Goal: Check status: Check status

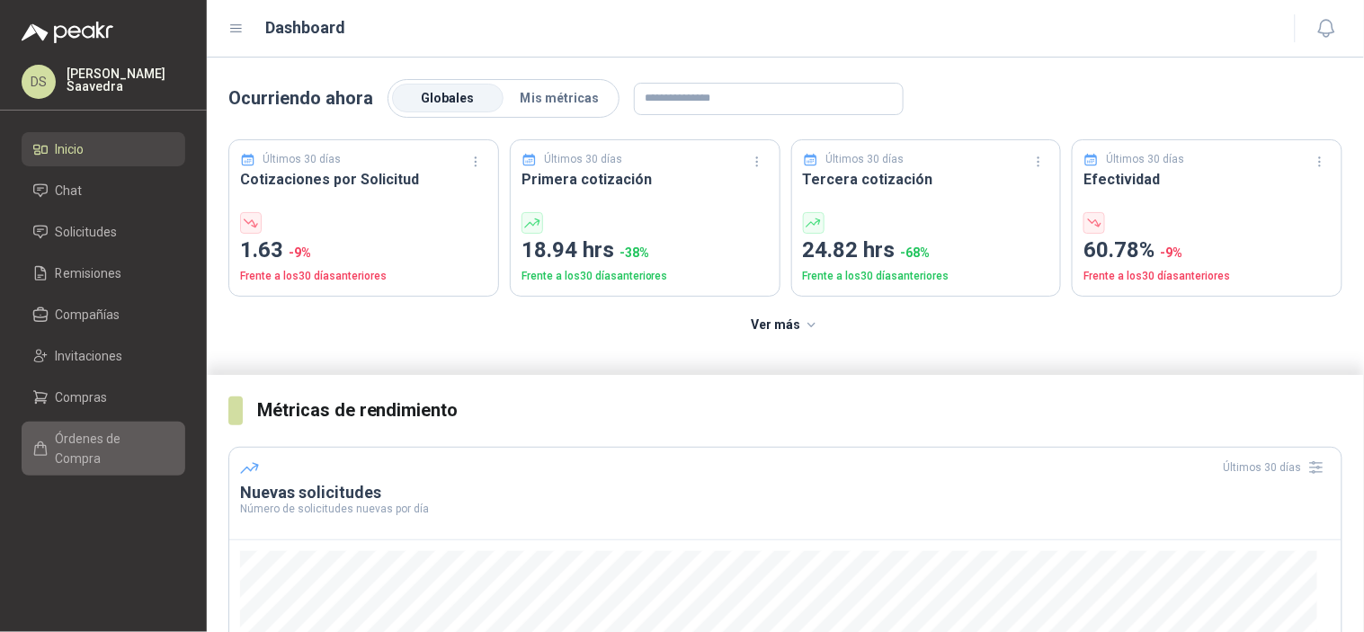
click at [85, 439] on span "Órdenes de Compra" at bounding box center [112, 449] width 112 height 40
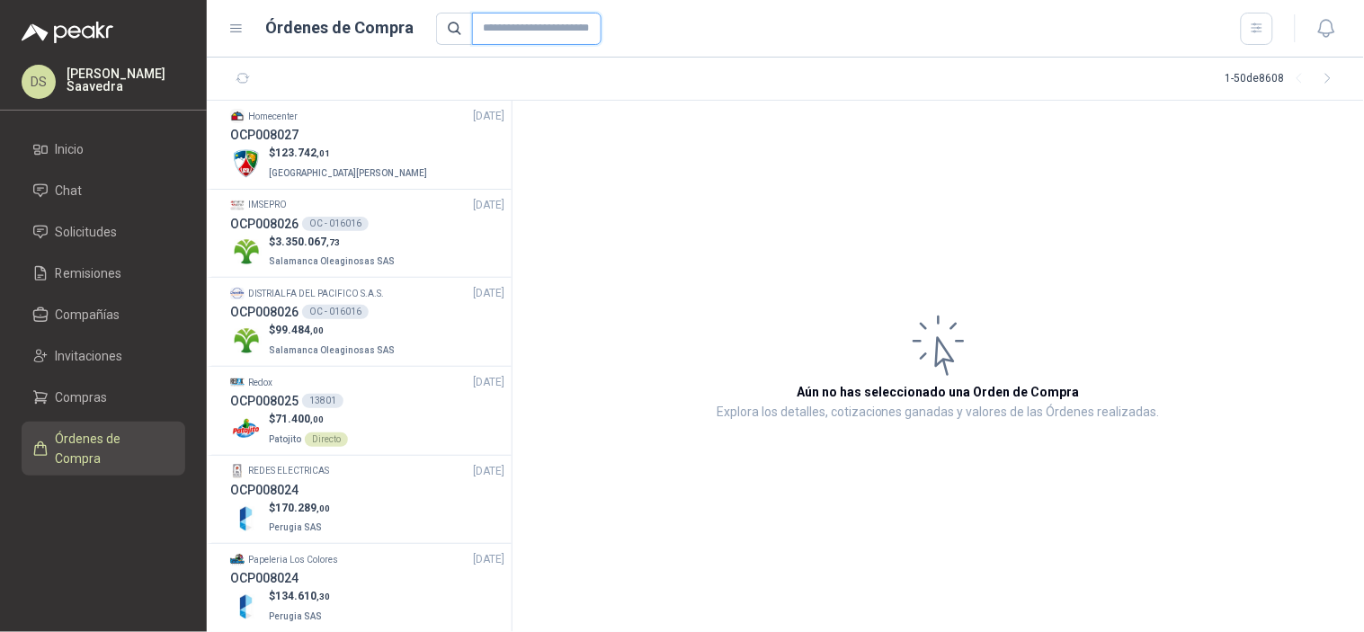
click at [518, 29] on input "text" at bounding box center [536, 29] width 129 height 32
paste input "*****"
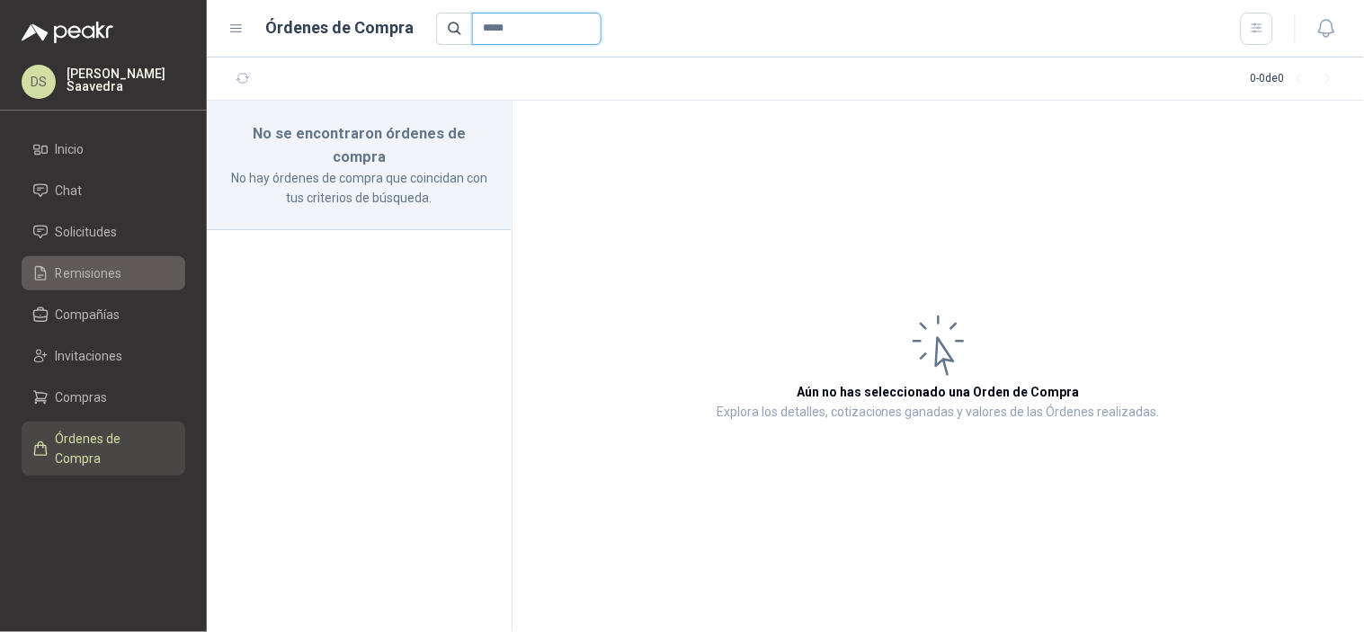
type input "*****"
click at [146, 272] on li "Remisiones" at bounding box center [103, 273] width 142 height 20
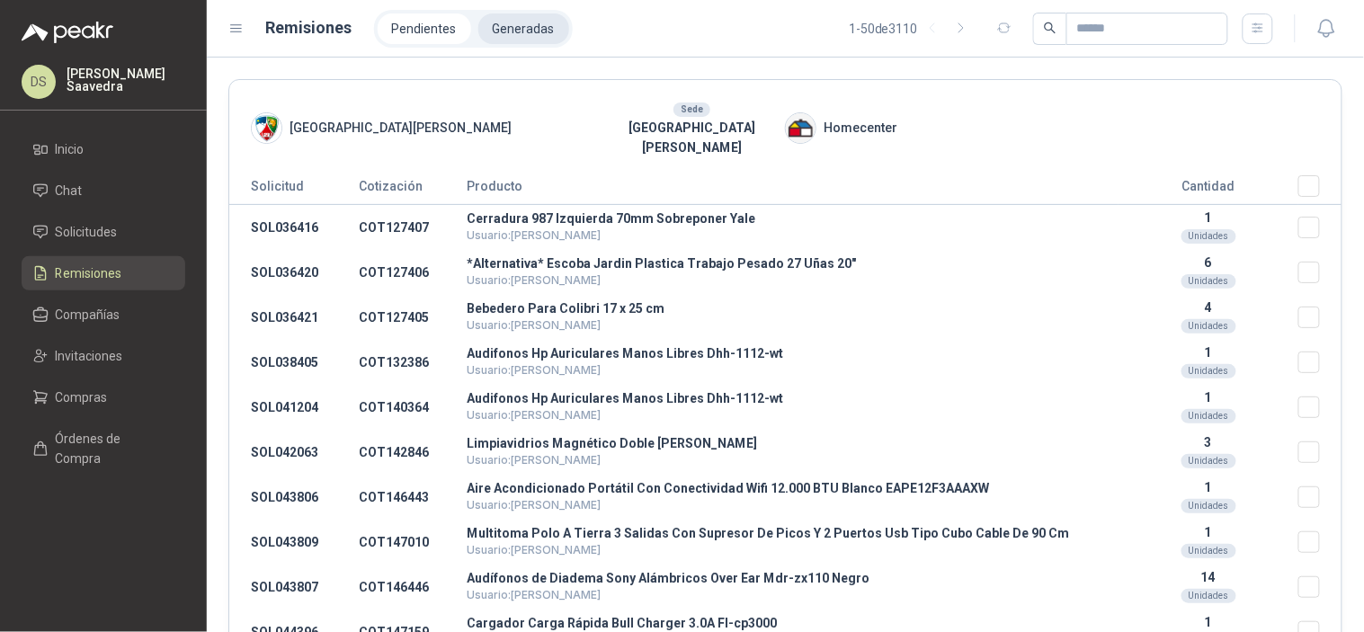
click at [516, 30] on li "Generadas" at bounding box center [523, 28] width 91 height 31
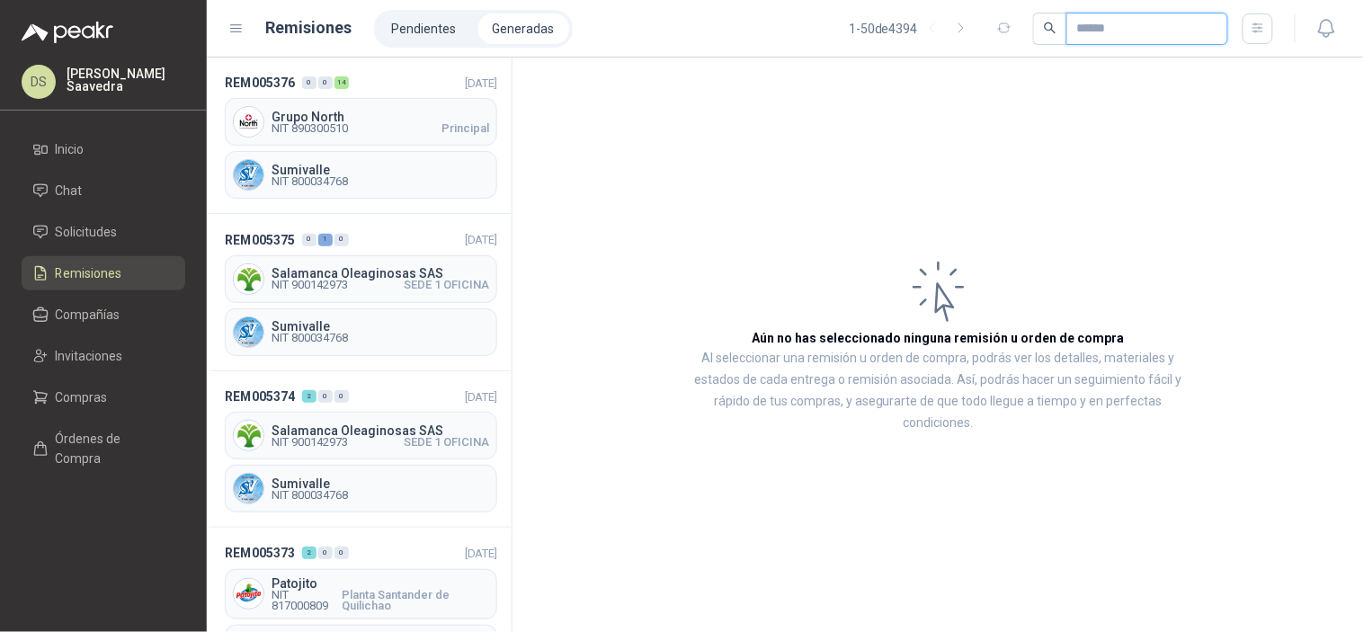
click at [1077, 19] on input "text" at bounding box center [1140, 28] width 126 height 31
paste input "*****"
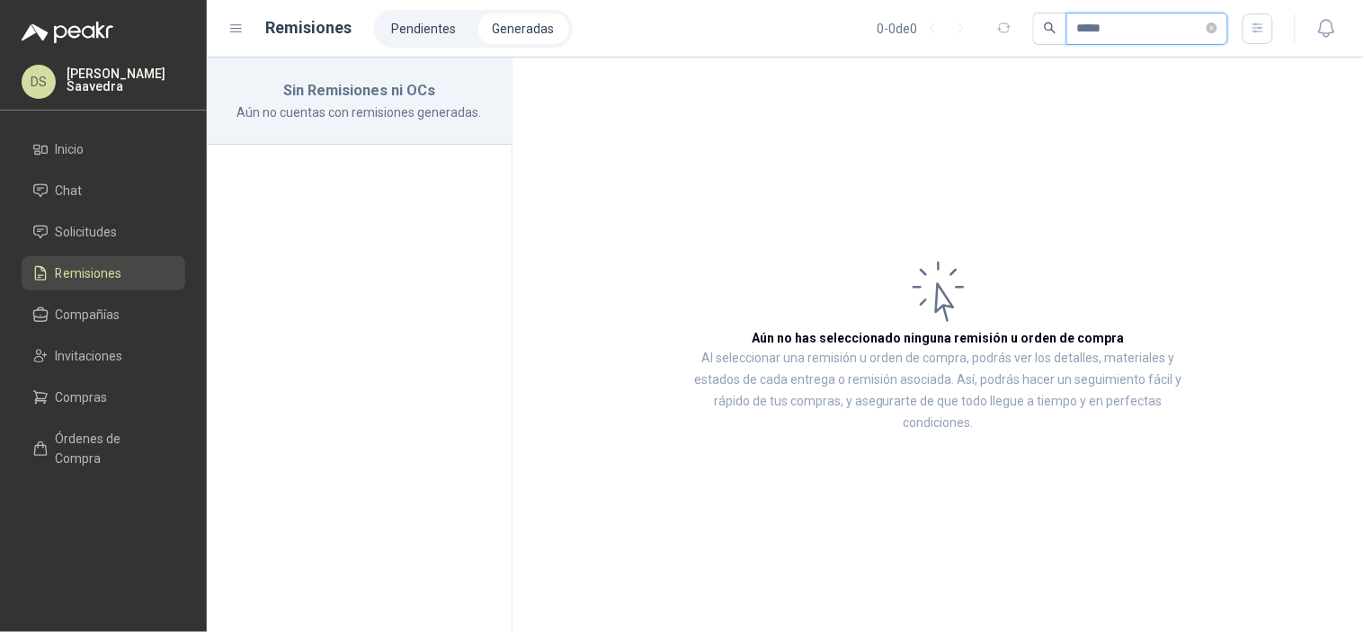
type input "*****"
click at [111, 406] on li "Compras" at bounding box center [103, 398] width 142 height 20
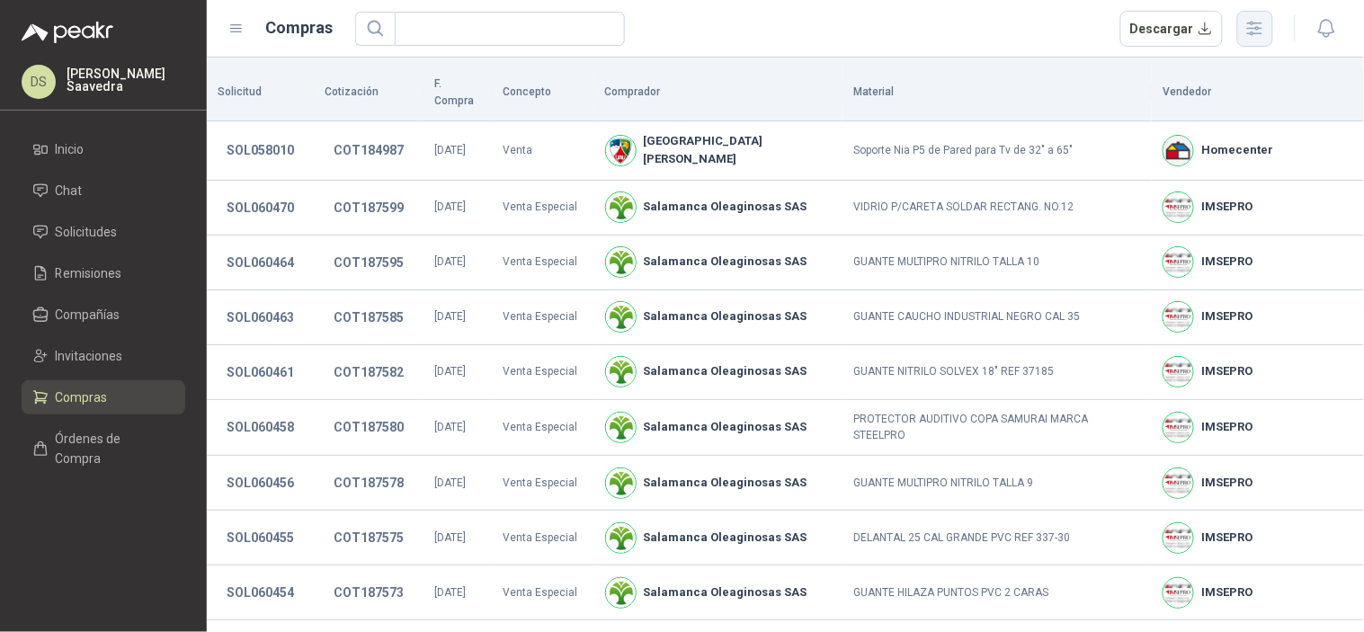
click at [1261, 33] on icon "button" at bounding box center [1255, 28] width 14 height 13
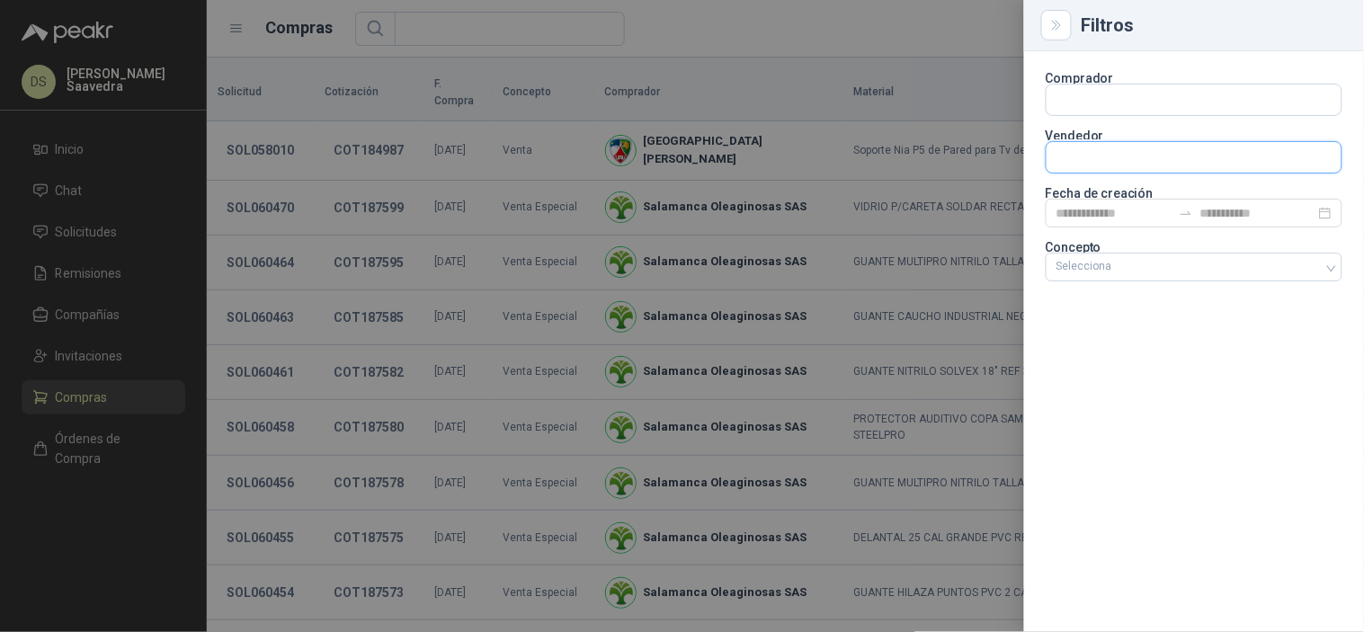
click at [1135, 165] on input "text" at bounding box center [1194, 157] width 295 height 31
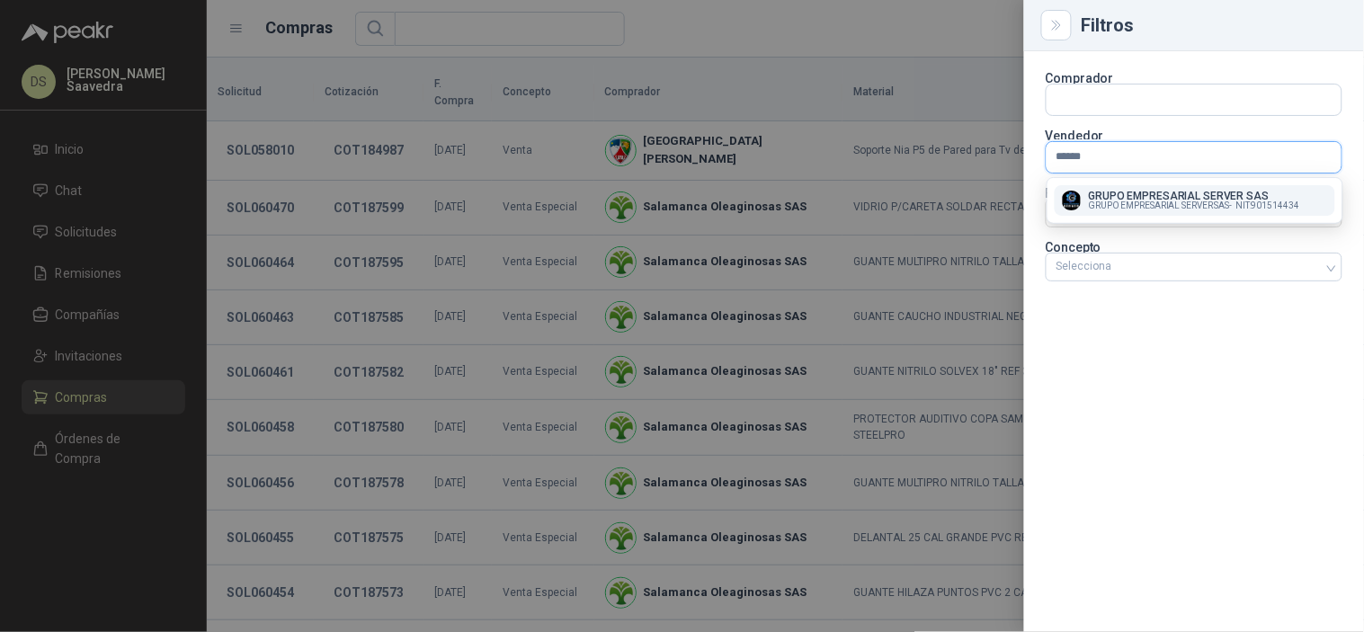
type input "******"
click at [1142, 186] on button "GRUPO EMPRESARIAL SERVER SAS GRUPO EMPRESARIAL SERVER SAS - NIT : 901514434" at bounding box center [1195, 200] width 281 height 31
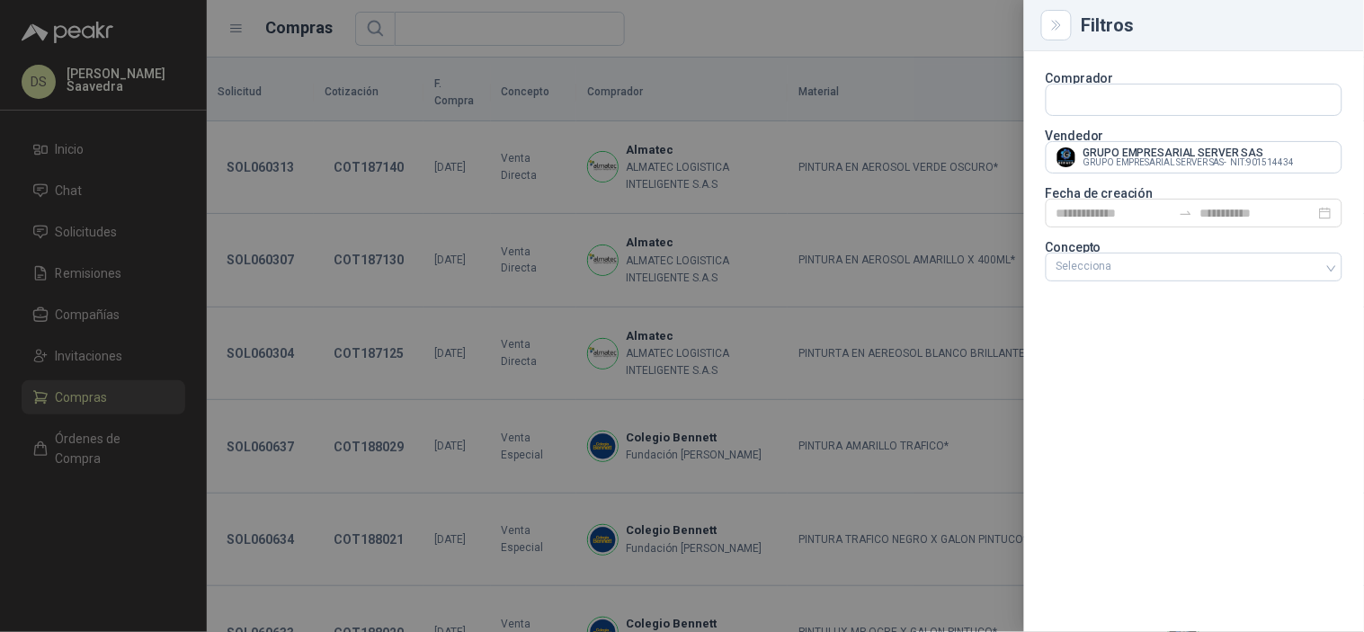
click at [1145, 195] on p "Fecha de creación" at bounding box center [1194, 193] width 297 height 11
click at [1148, 200] on div at bounding box center [1194, 213] width 297 height 29
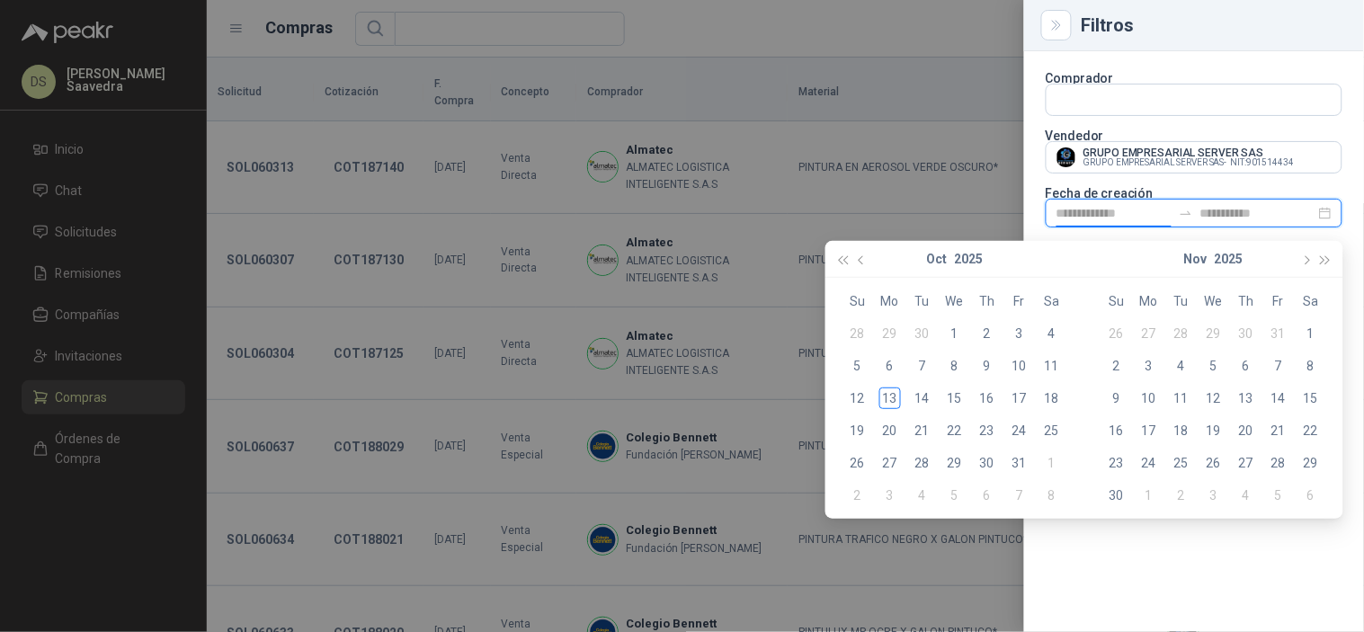
click at [1148, 211] on input at bounding box center [1113, 213] width 115 height 20
click at [863, 254] on button "button" at bounding box center [862, 259] width 20 height 36
type input "**********"
drag, startPoint x: 887, startPoint y: 337, endPoint x: 942, endPoint y: 436, distance: 113.5
click at [887, 337] on div "1" at bounding box center [890, 334] width 22 height 22
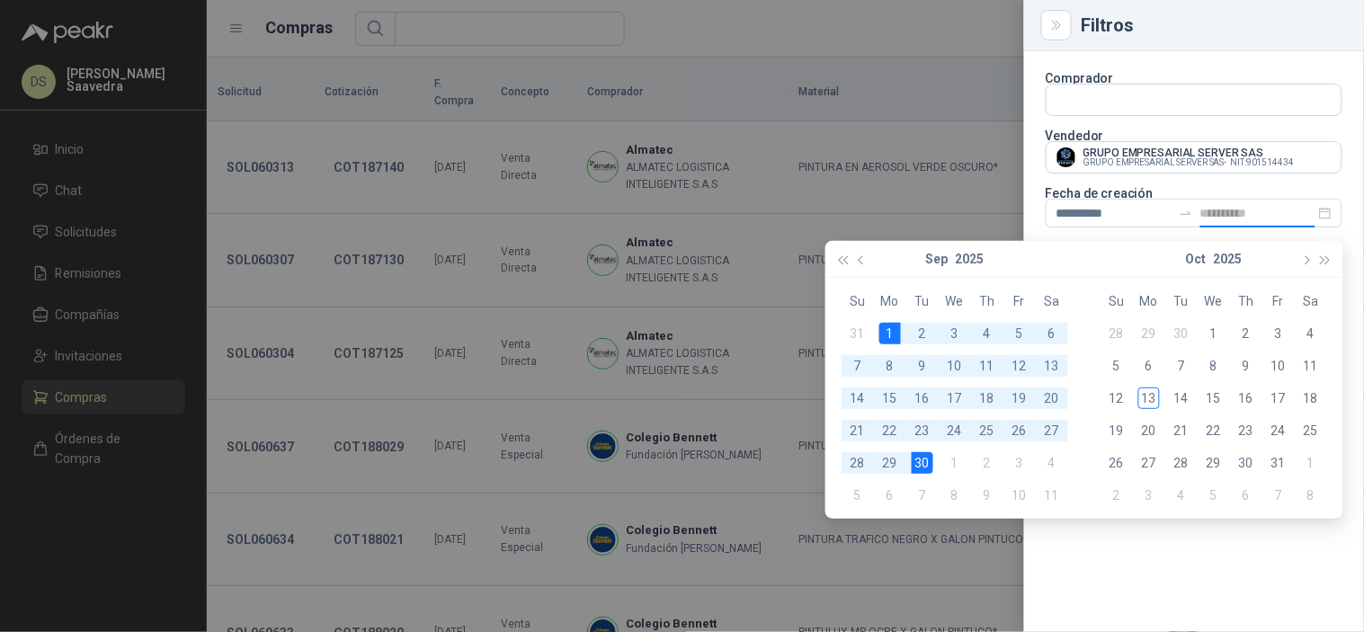
click at [927, 464] on div "30" at bounding box center [923, 463] width 22 height 22
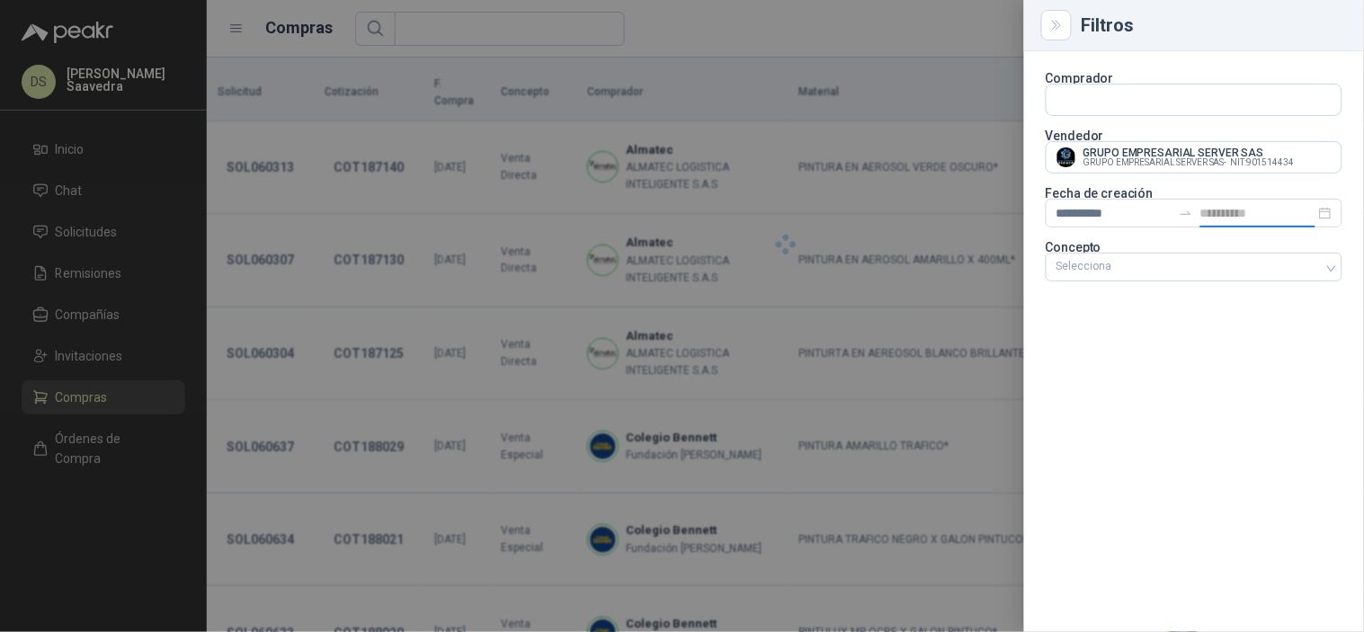
type input "**********"
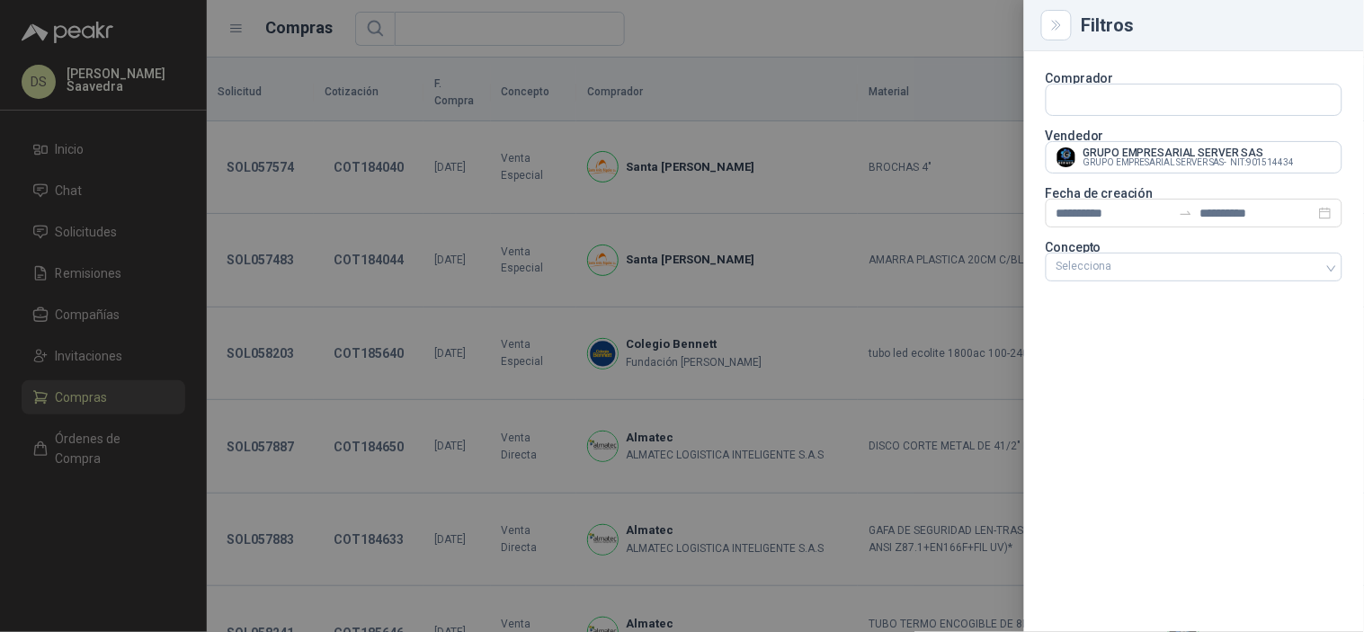
click at [1237, 432] on div "**********" at bounding box center [1194, 341] width 340 height 581
click at [945, 58] on div at bounding box center [682, 316] width 1364 height 632
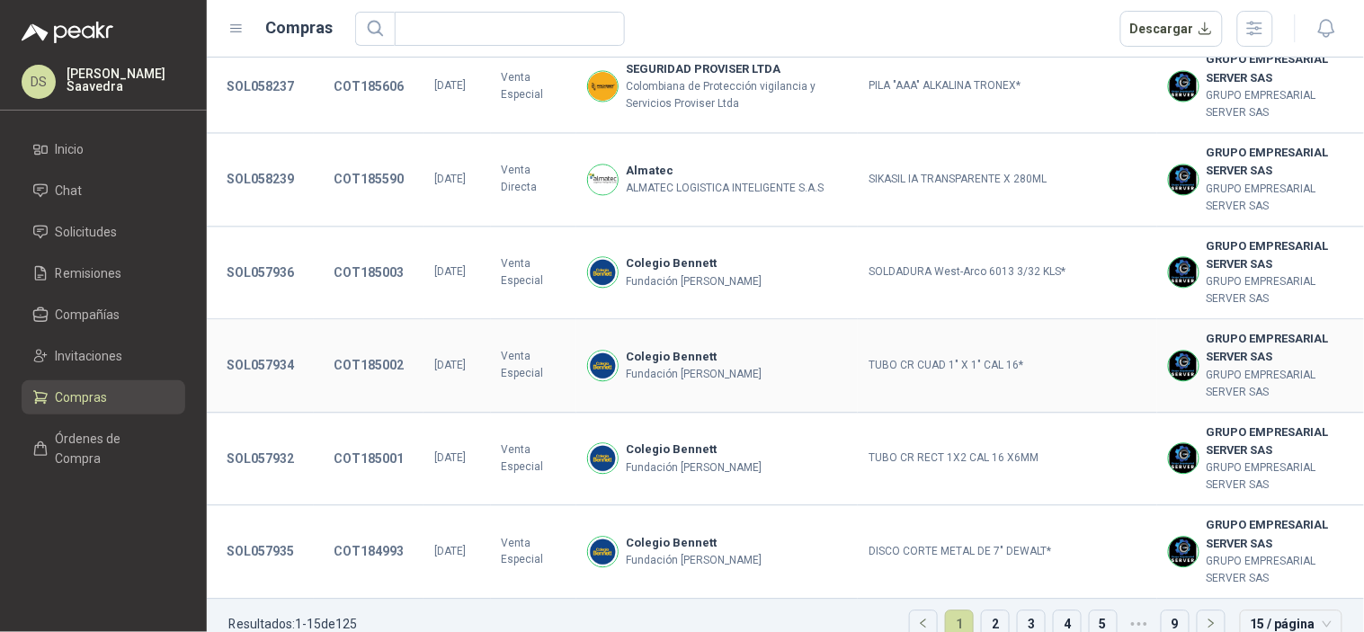
scroll to position [931, 0]
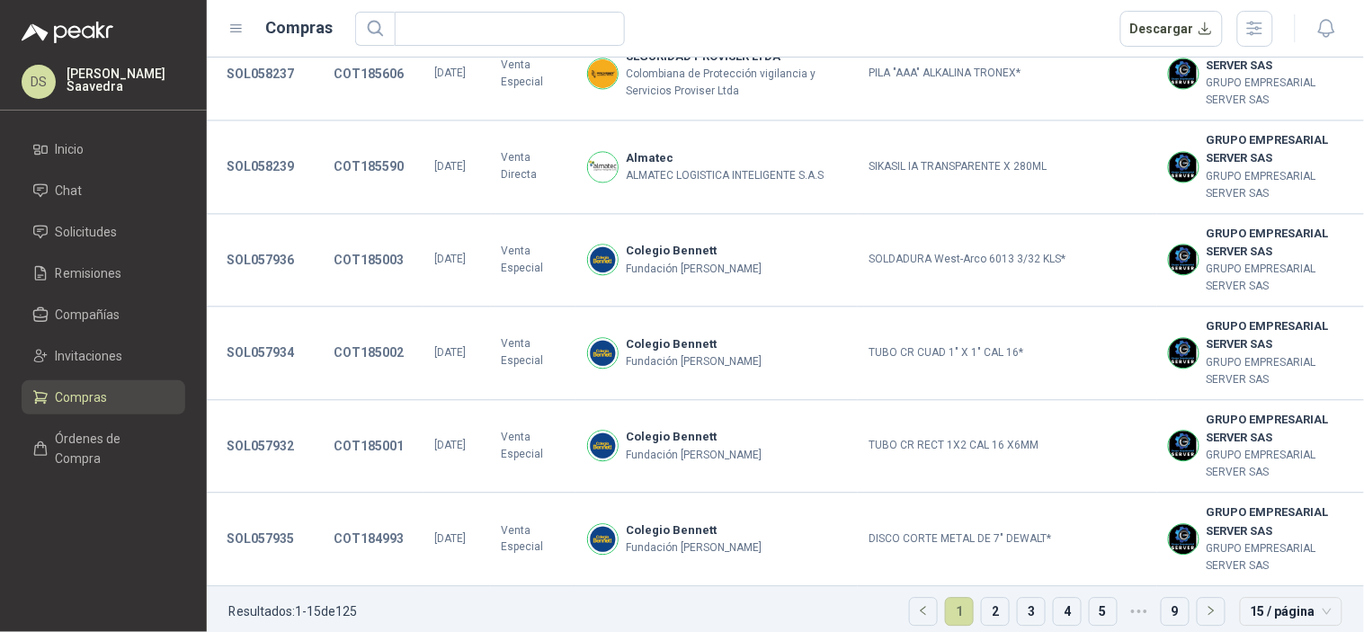
click at [1265, 612] on ul "Resultados: 1 - 15 de 125 1 2 3 4 5 ••• 9 15 / página" at bounding box center [785, 617] width 1157 height 61
click at [1269, 600] on span "15 / página" at bounding box center [1291, 612] width 81 height 27
click at [1274, 566] on div "100 / página" at bounding box center [1290, 576] width 73 height 20
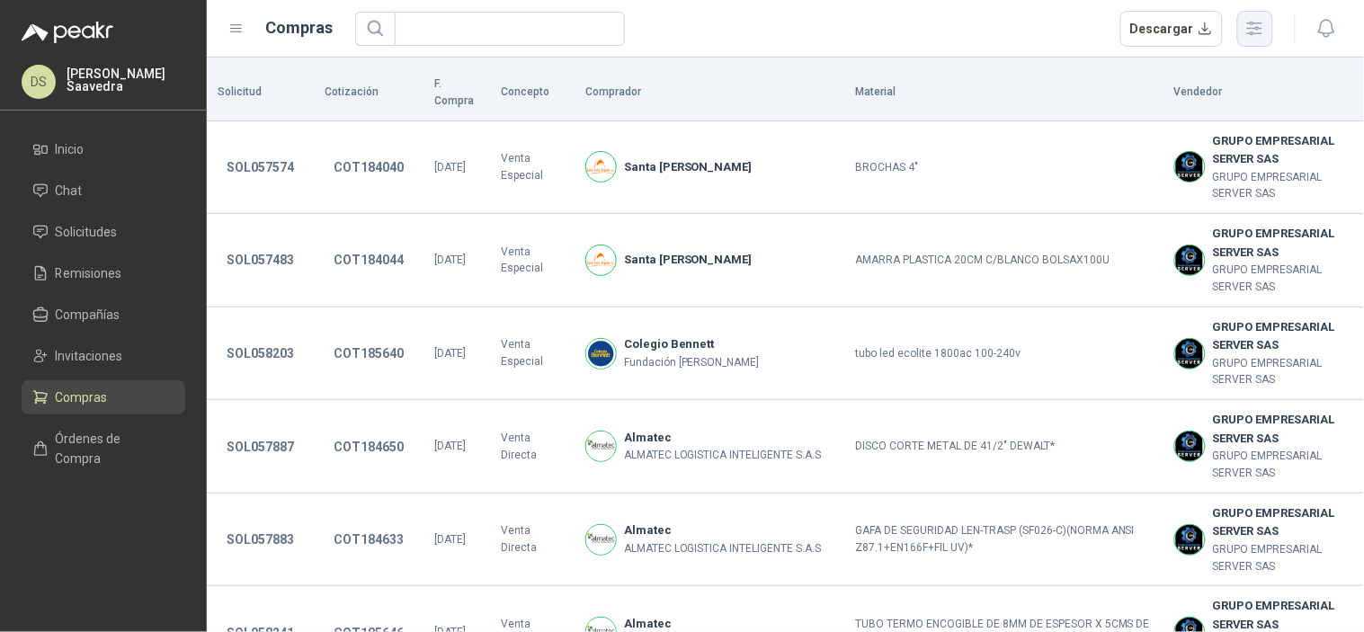
click at [1266, 24] on button "button" at bounding box center [1255, 29] width 36 height 36
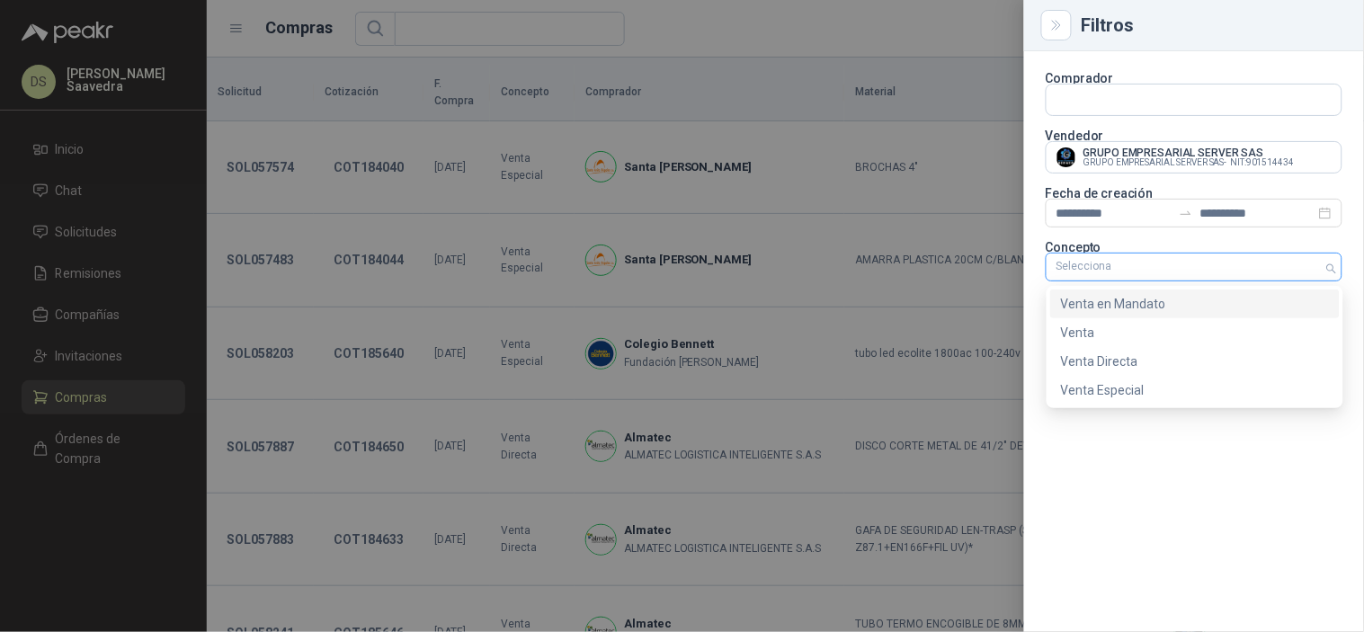
click at [1187, 263] on div at bounding box center [1184, 267] width 271 height 13
drag, startPoint x: 1134, startPoint y: 384, endPoint x: 1122, endPoint y: 388, distance: 12.2
click at [1133, 385] on div "Venta Especial" at bounding box center [1195, 390] width 268 height 20
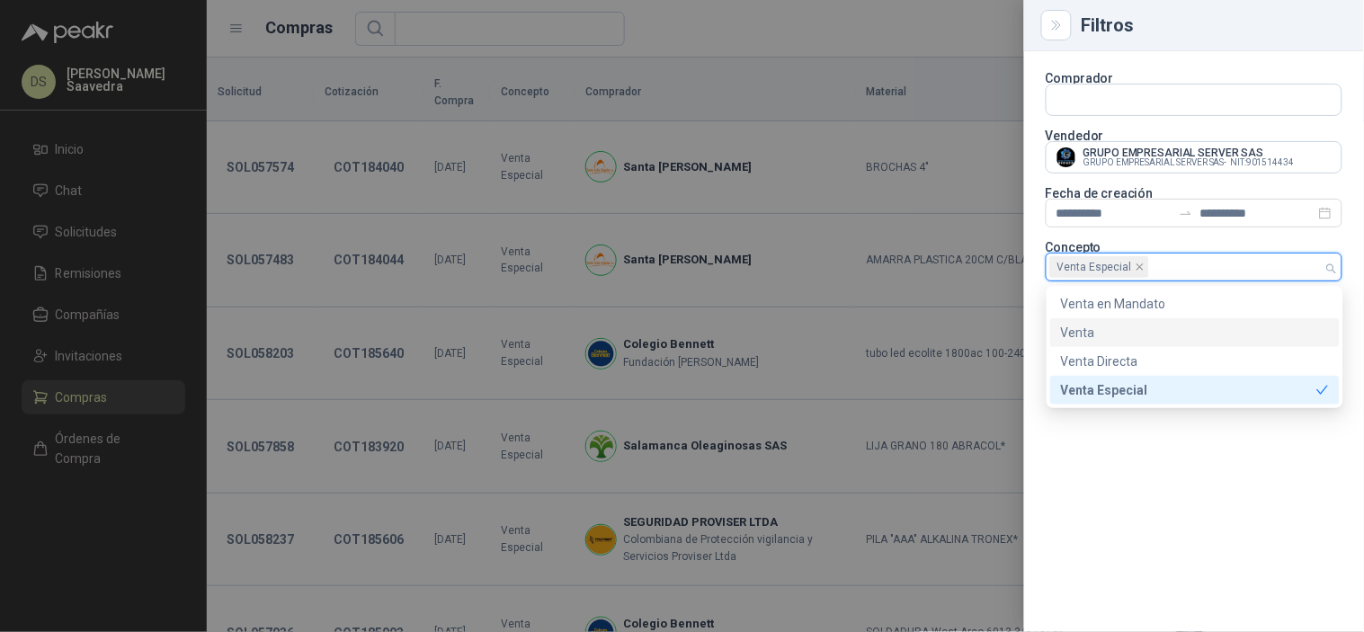
click at [869, 6] on div at bounding box center [682, 316] width 1364 height 632
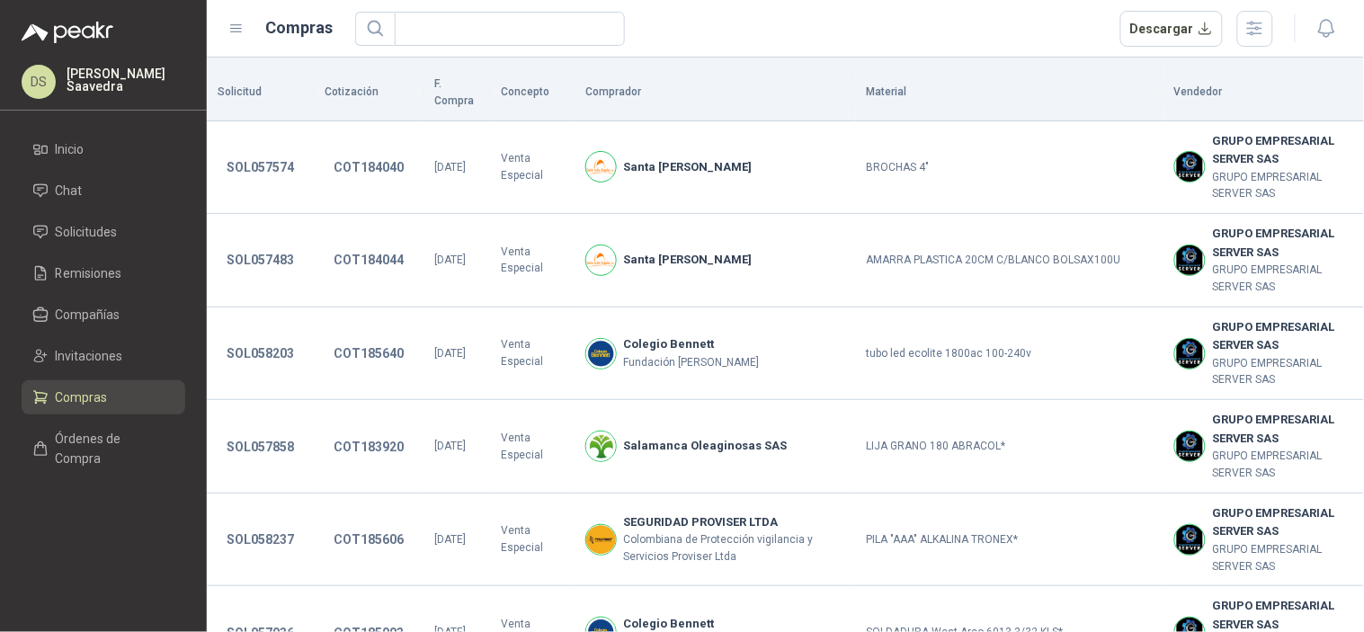
scroll to position [4370, 0]
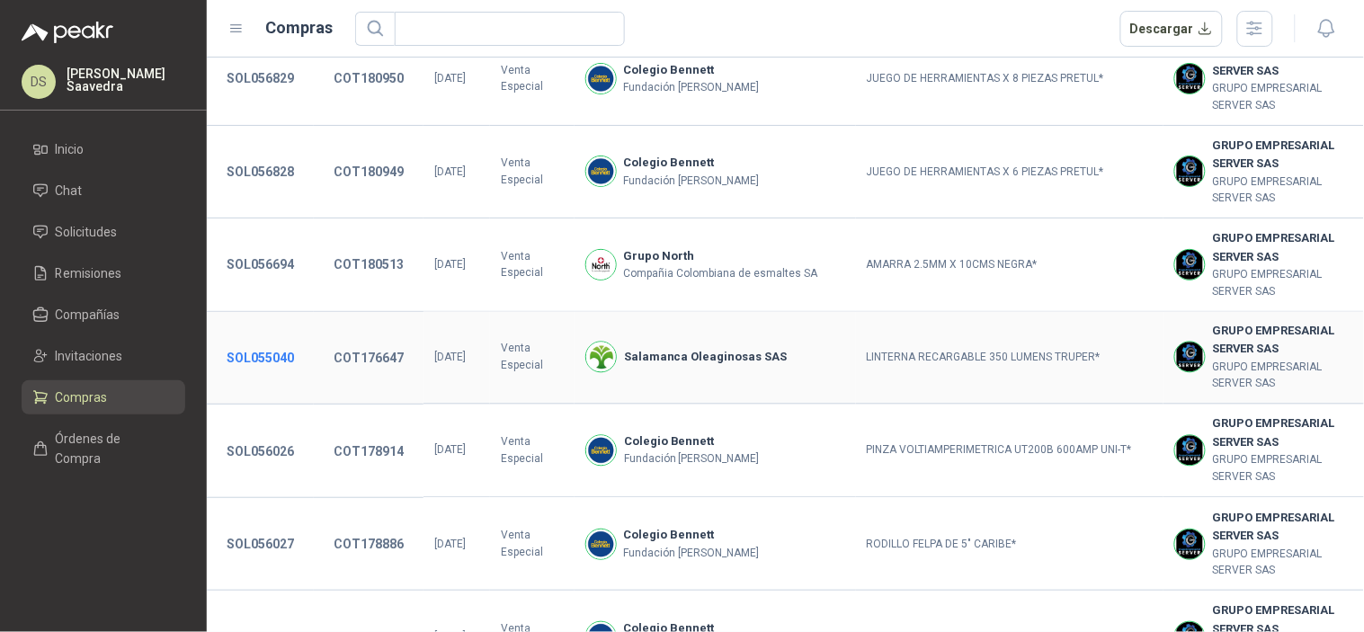
click at [281, 353] on button "SOL055040" at bounding box center [260, 358] width 85 height 32
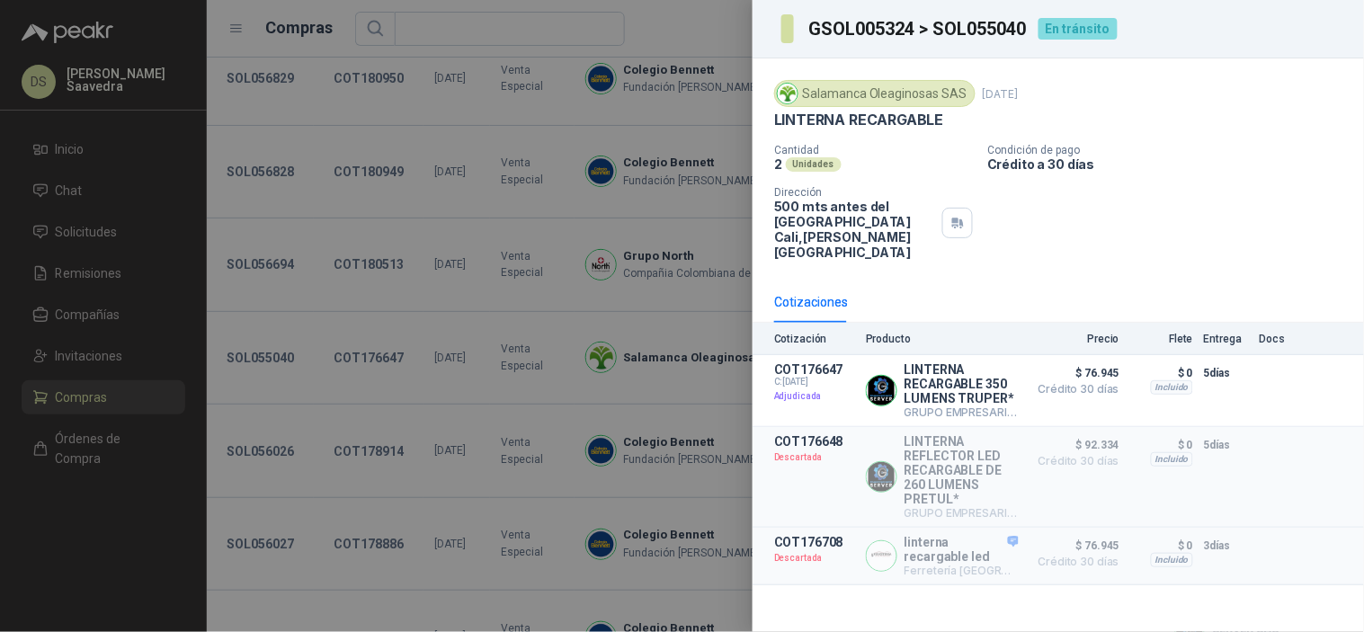
click at [957, 29] on h3 "GSOL005324 > SOL055040" at bounding box center [917, 29] width 219 height 18
copy h3 "SOL055040"
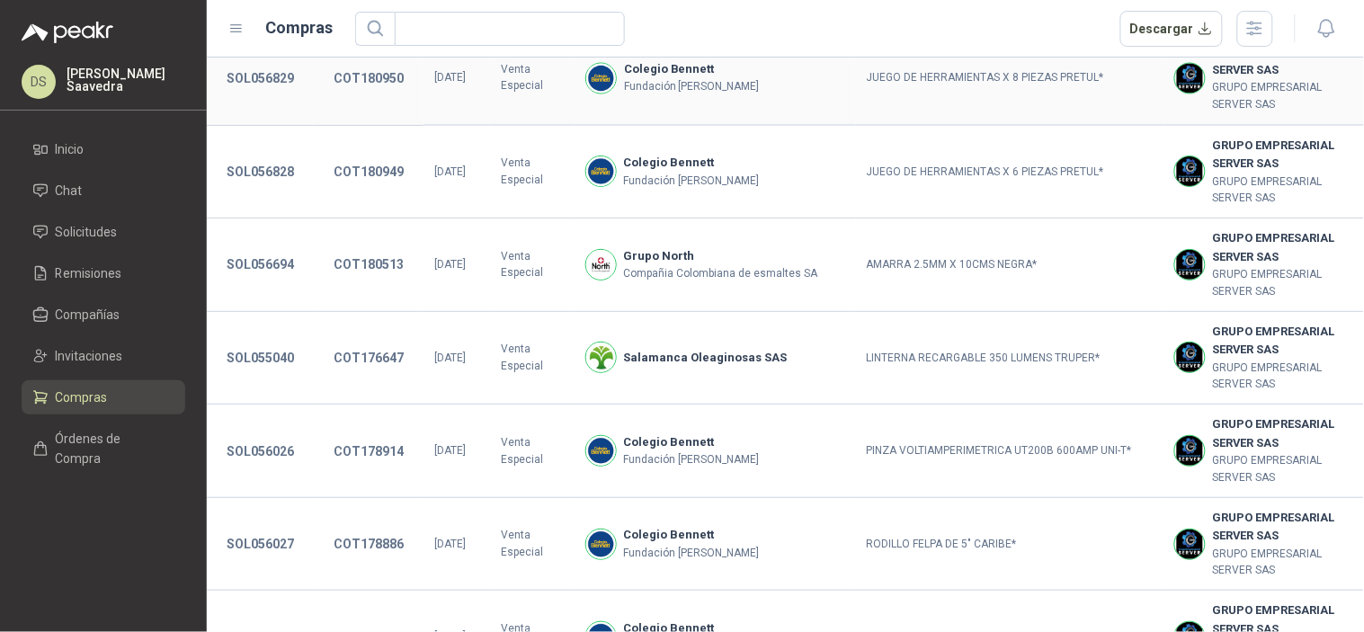
scroll to position [5302, 0]
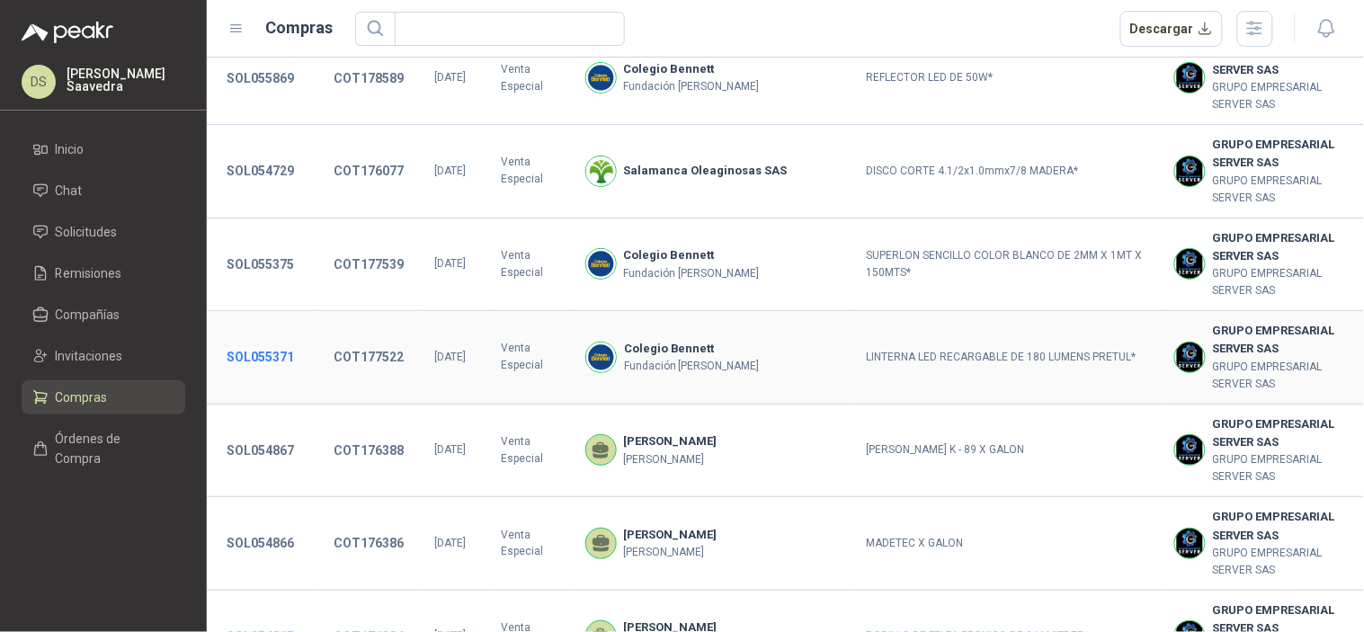
click at [263, 353] on button "SOL055371" at bounding box center [260, 357] width 85 height 32
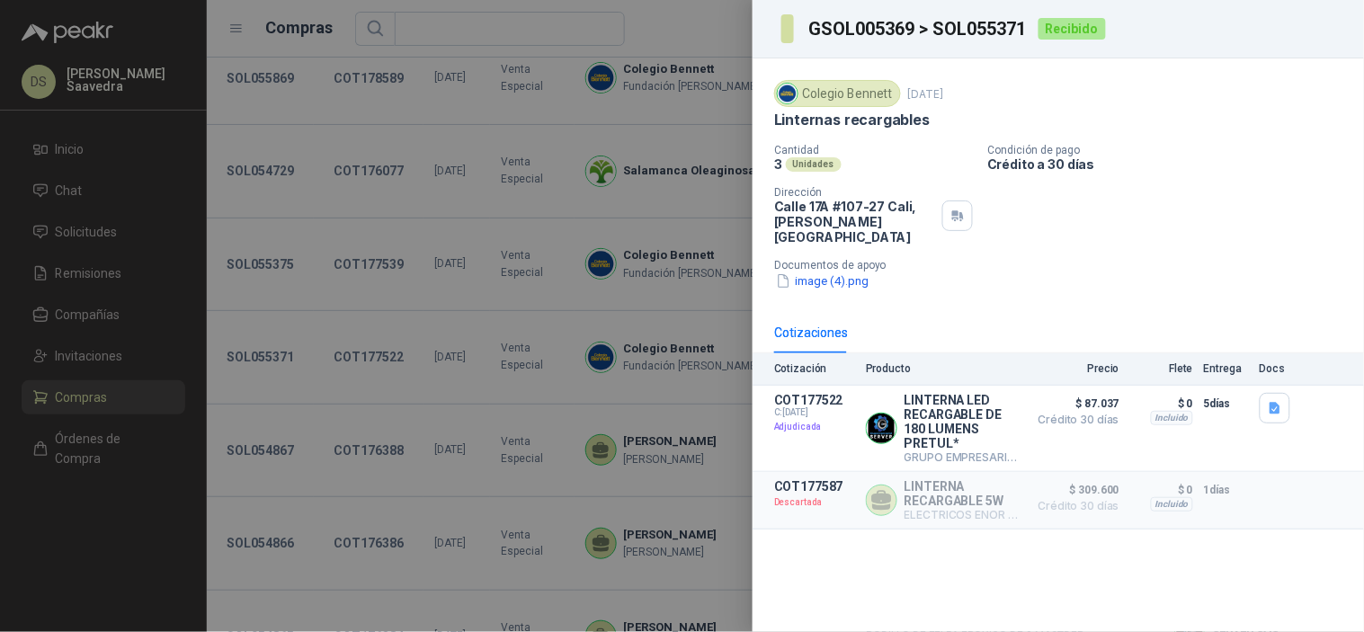
click at [981, 37] on h3 "GSOL005369 > SOL055371" at bounding box center [917, 29] width 219 height 18
copy h3 "SOL055371"
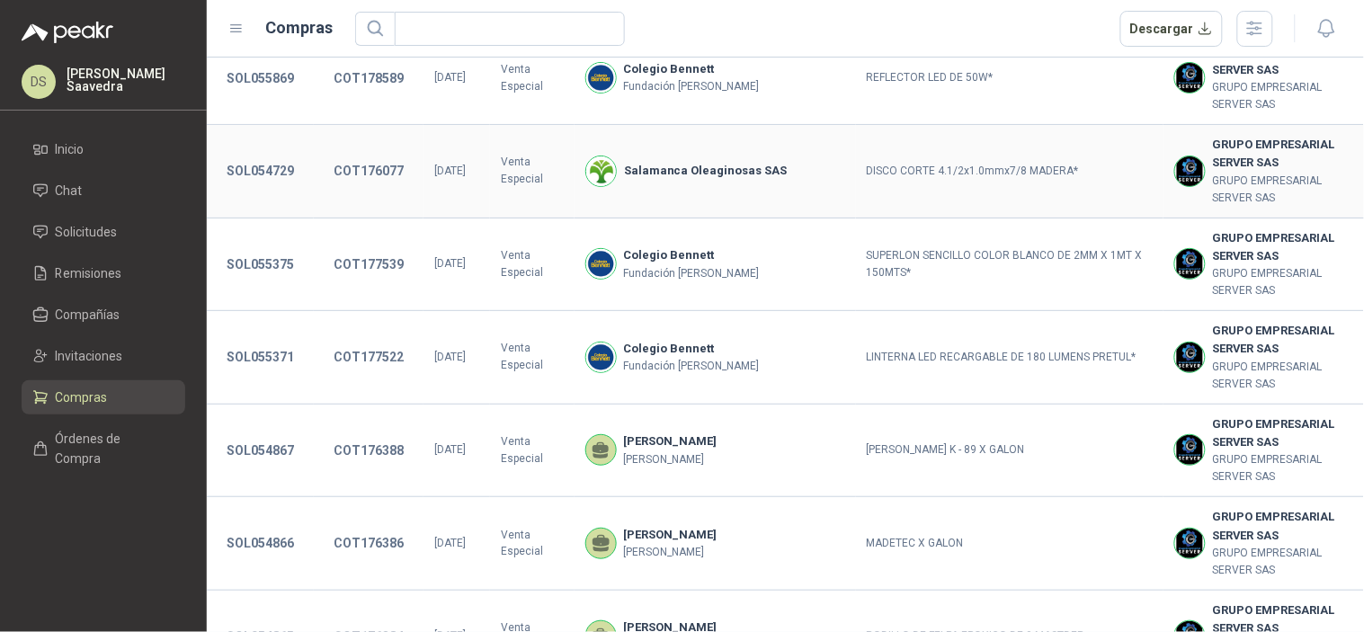
scroll to position [830, 0]
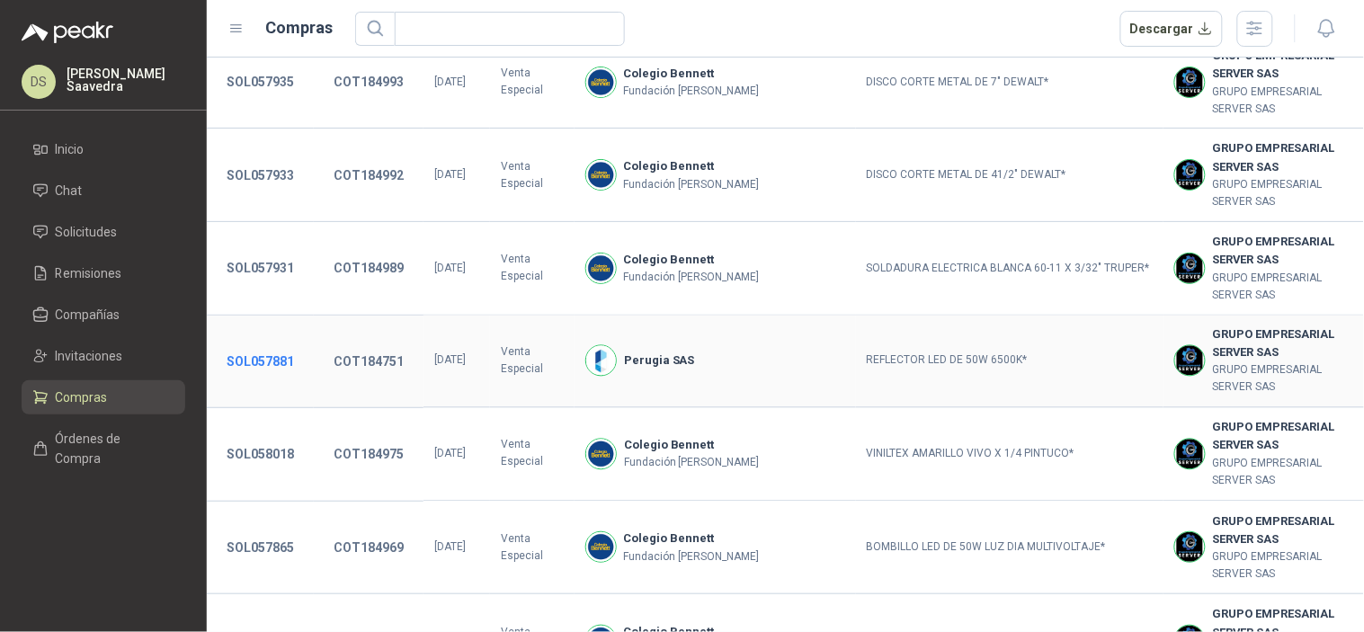
click at [272, 349] on button "SOL057881" at bounding box center [260, 361] width 85 height 32
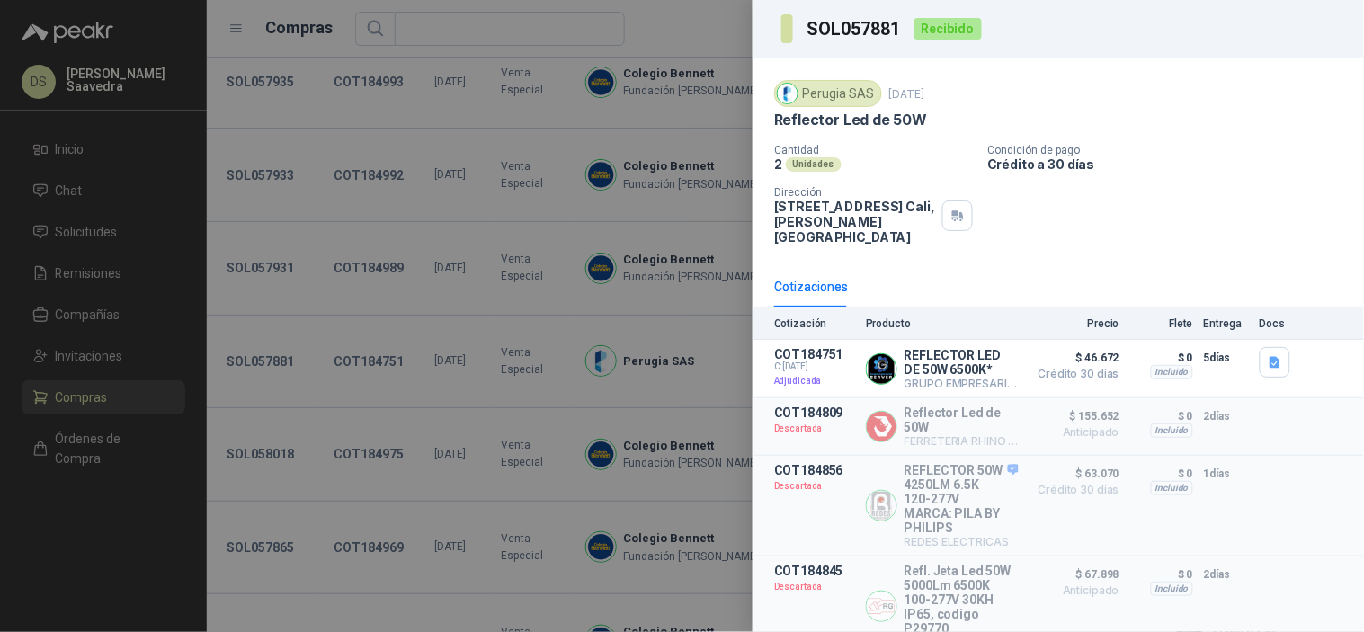
click at [857, 29] on h3 "SOL057881" at bounding box center [855, 29] width 96 height 18
click at [857, 27] on h3 "SOL057881" at bounding box center [855, 29] width 96 height 18
copy h3 "SOL057881"
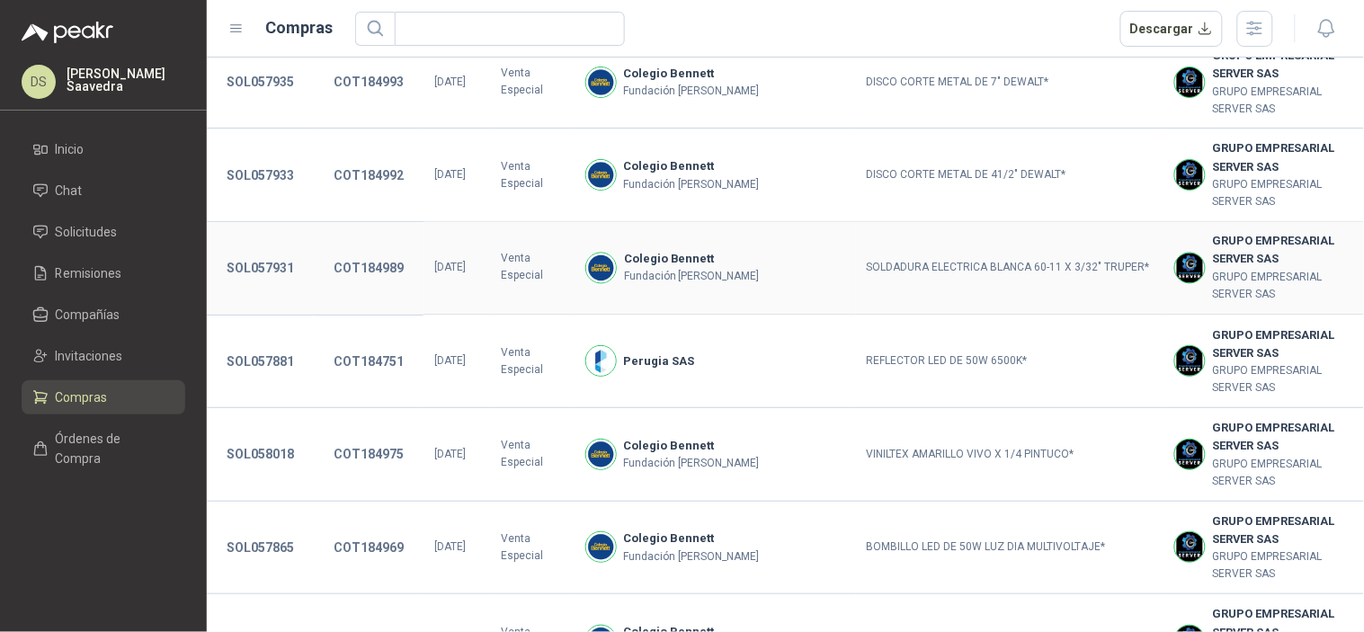
scroll to position [4370, 0]
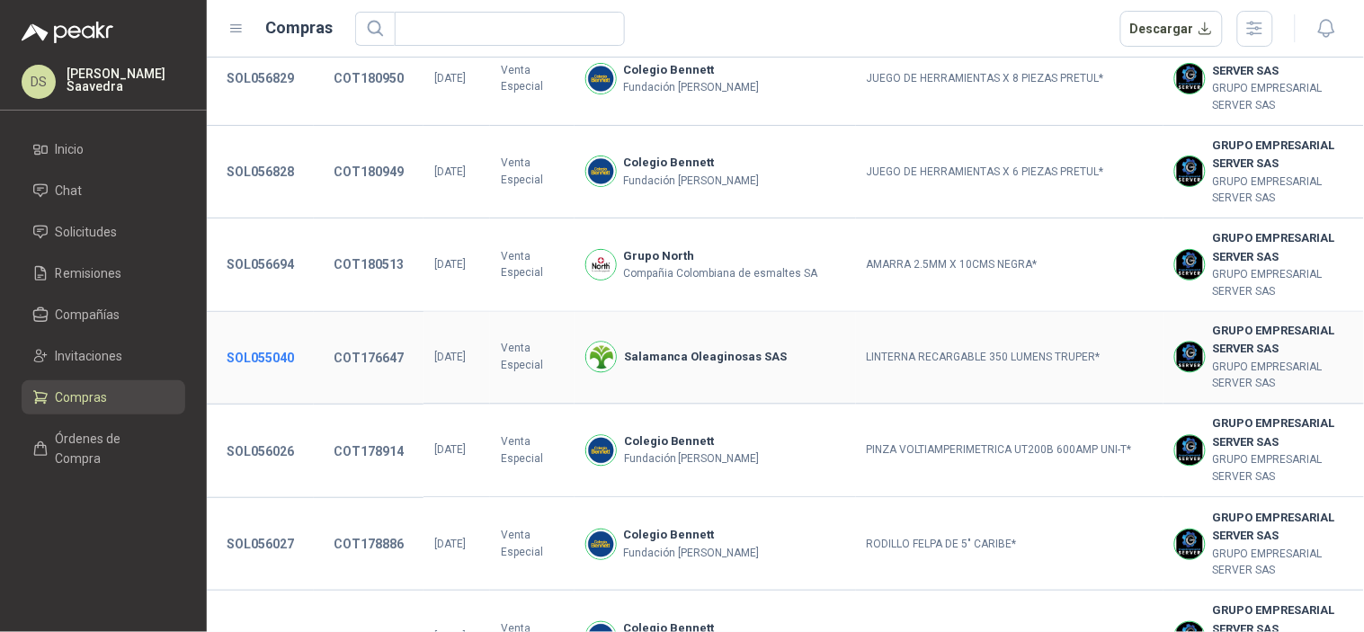
click at [246, 354] on button "SOL055040" at bounding box center [260, 358] width 85 height 32
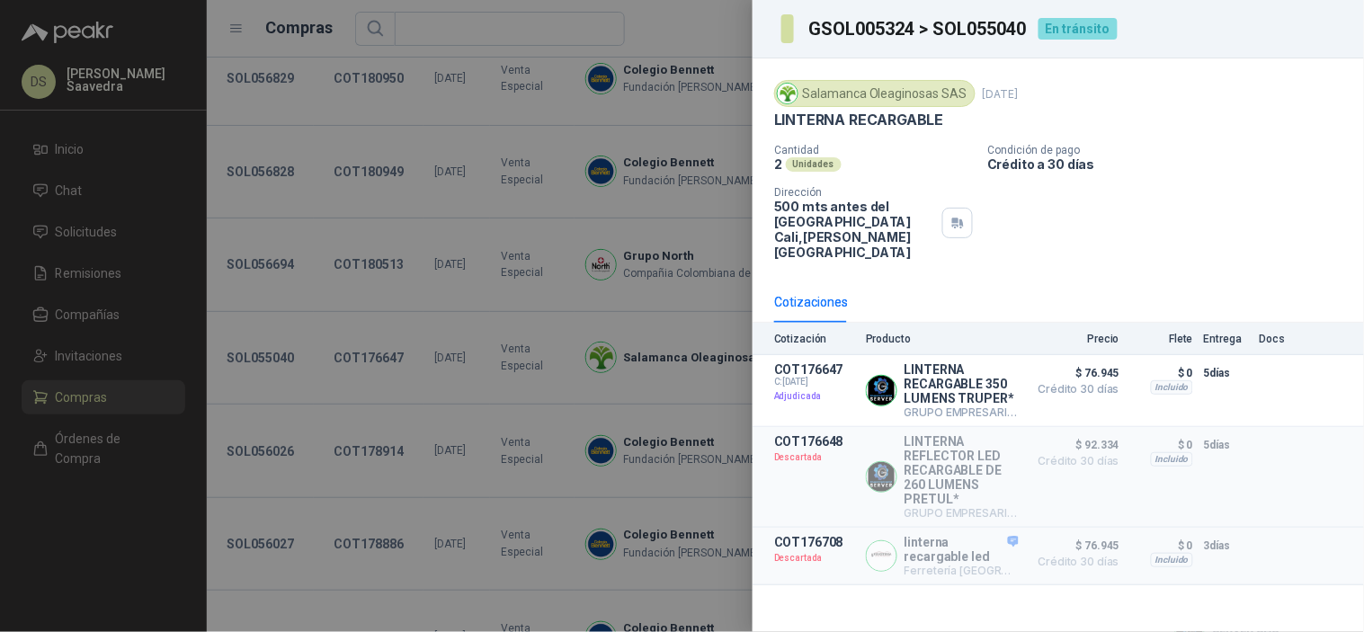
click at [1000, 33] on h3 "GSOL005324 > SOL055040" at bounding box center [917, 29] width 219 height 18
copy h3 "SOL055040"
drag, startPoint x: 699, startPoint y: 105, endPoint x: 806, endPoint y: 70, distance: 113.4
click at [698, 105] on div at bounding box center [682, 316] width 1364 height 632
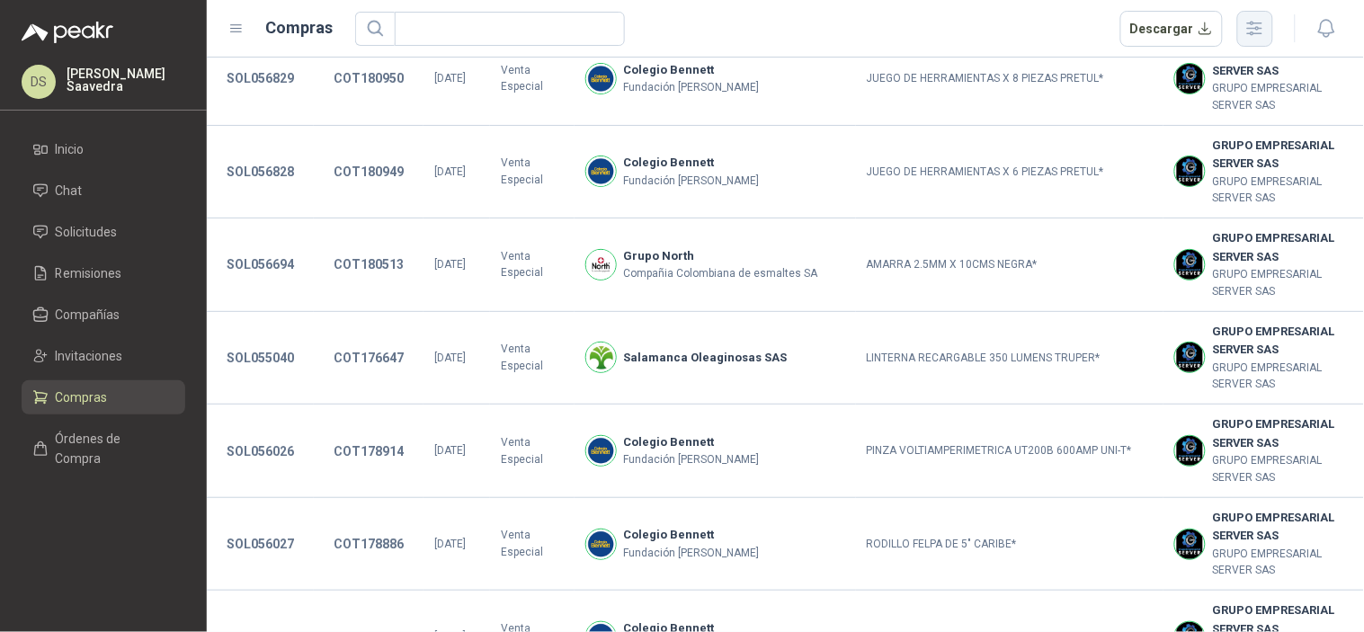
click at [1248, 31] on icon "button" at bounding box center [1254, 28] width 21 height 21
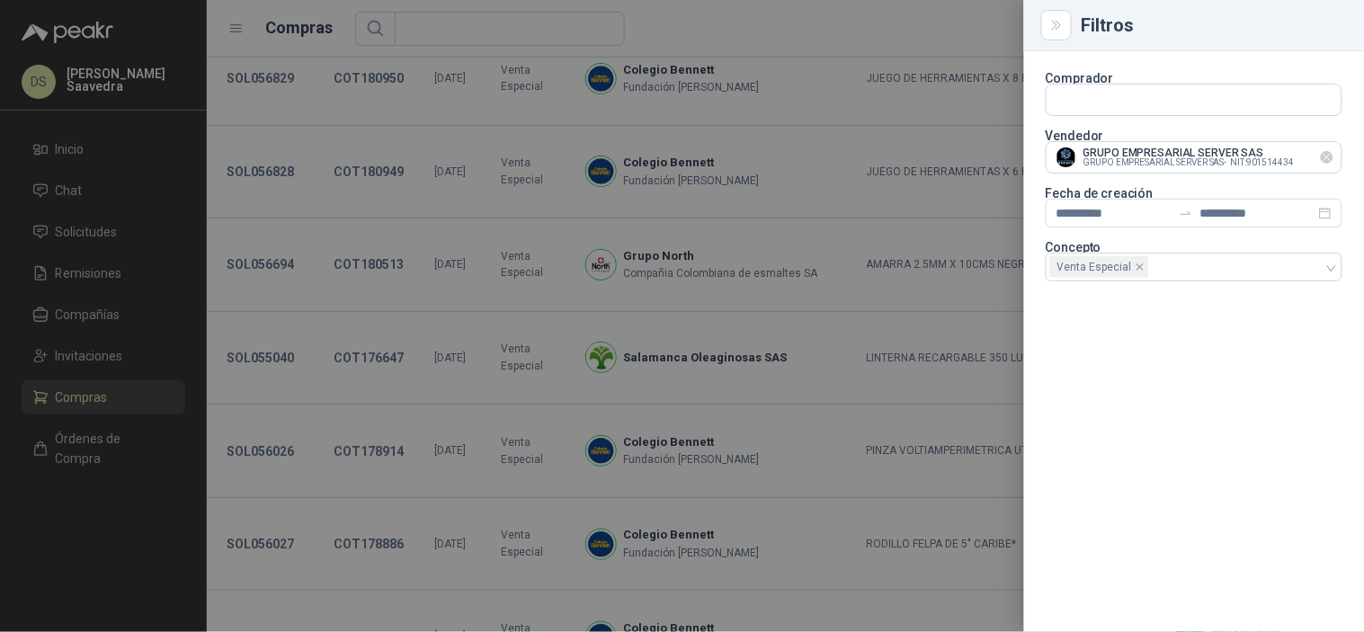
click at [1325, 160] on icon "Limpiar" at bounding box center [1327, 157] width 15 height 15
click at [1304, 155] on input "text" at bounding box center [1194, 157] width 295 height 31
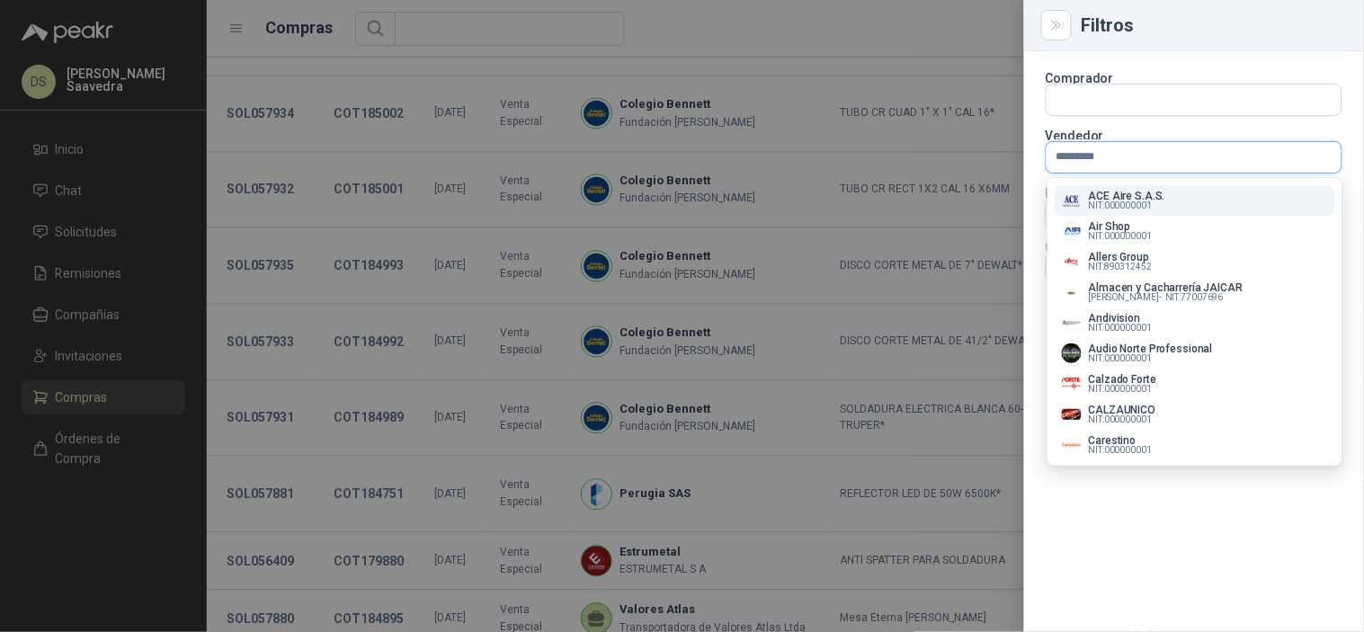
type input "*********"
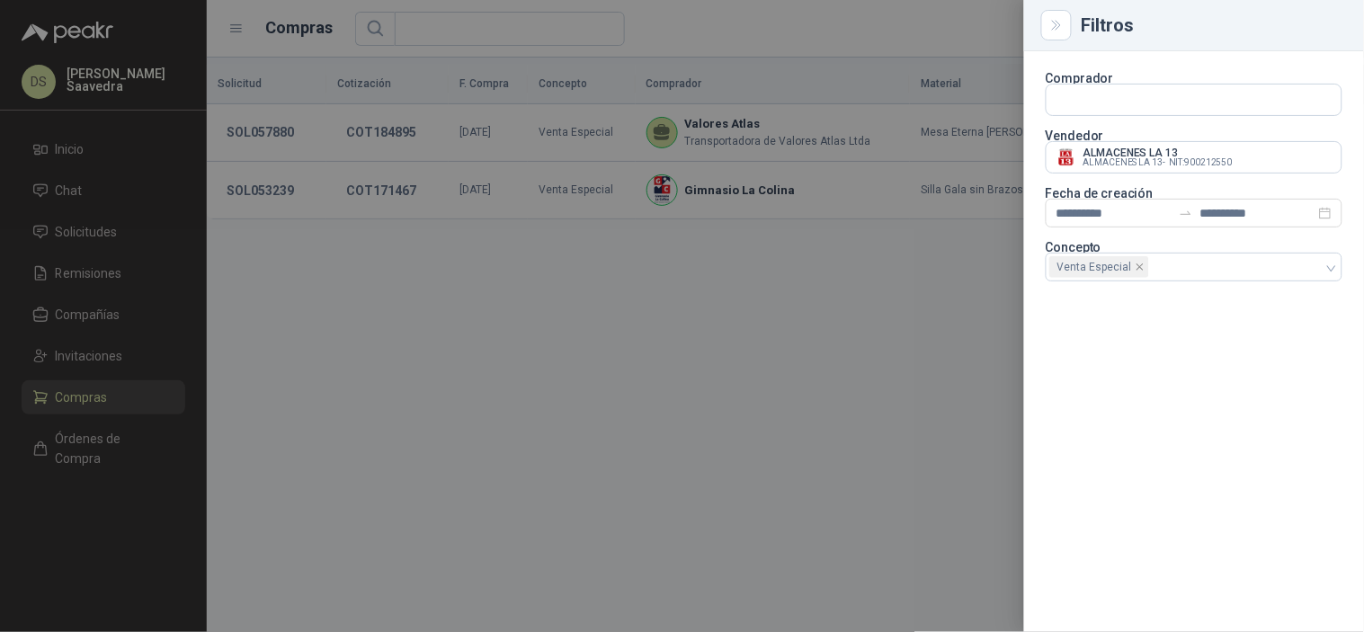
click at [874, 300] on div at bounding box center [682, 316] width 1364 height 632
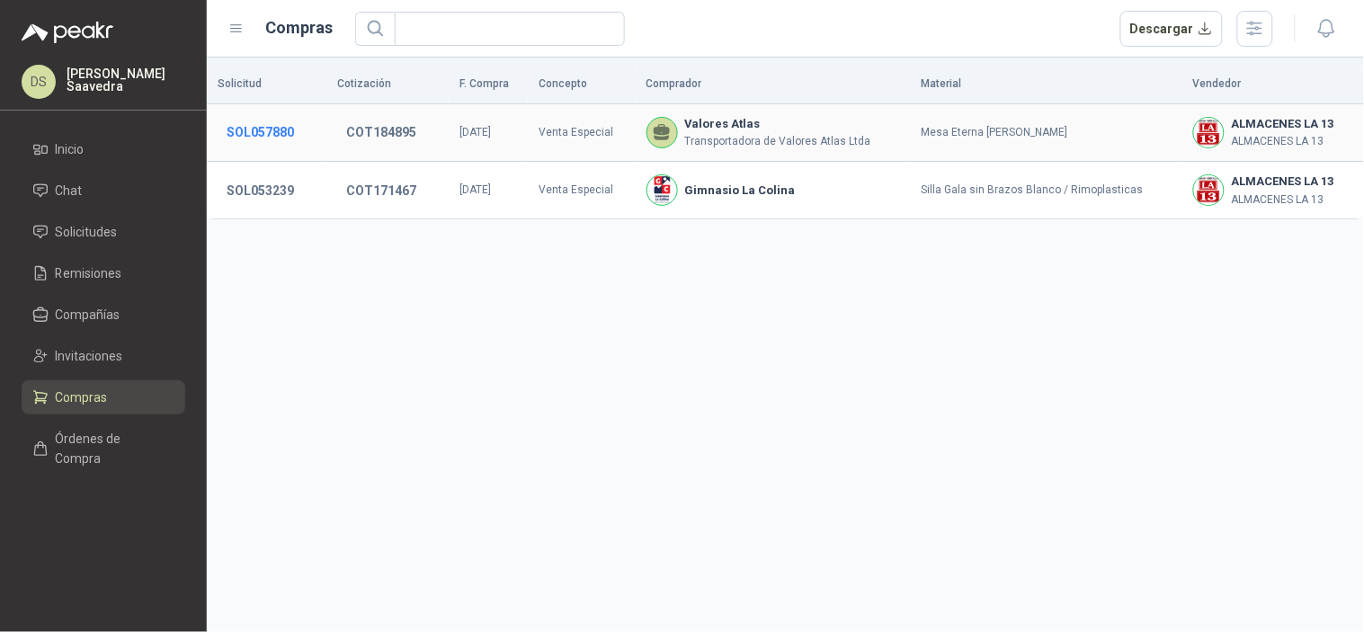
click at [281, 133] on button "SOL057880" at bounding box center [260, 132] width 85 height 32
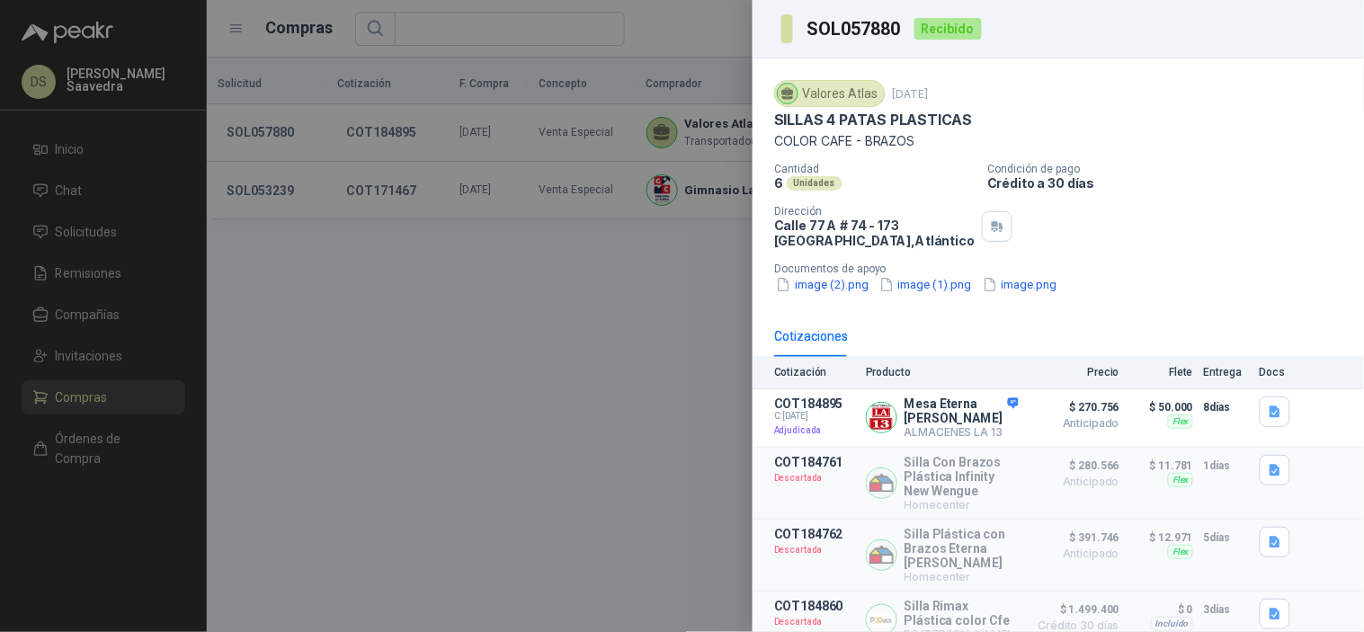
click at [600, 376] on div at bounding box center [682, 316] width 1364 height 632
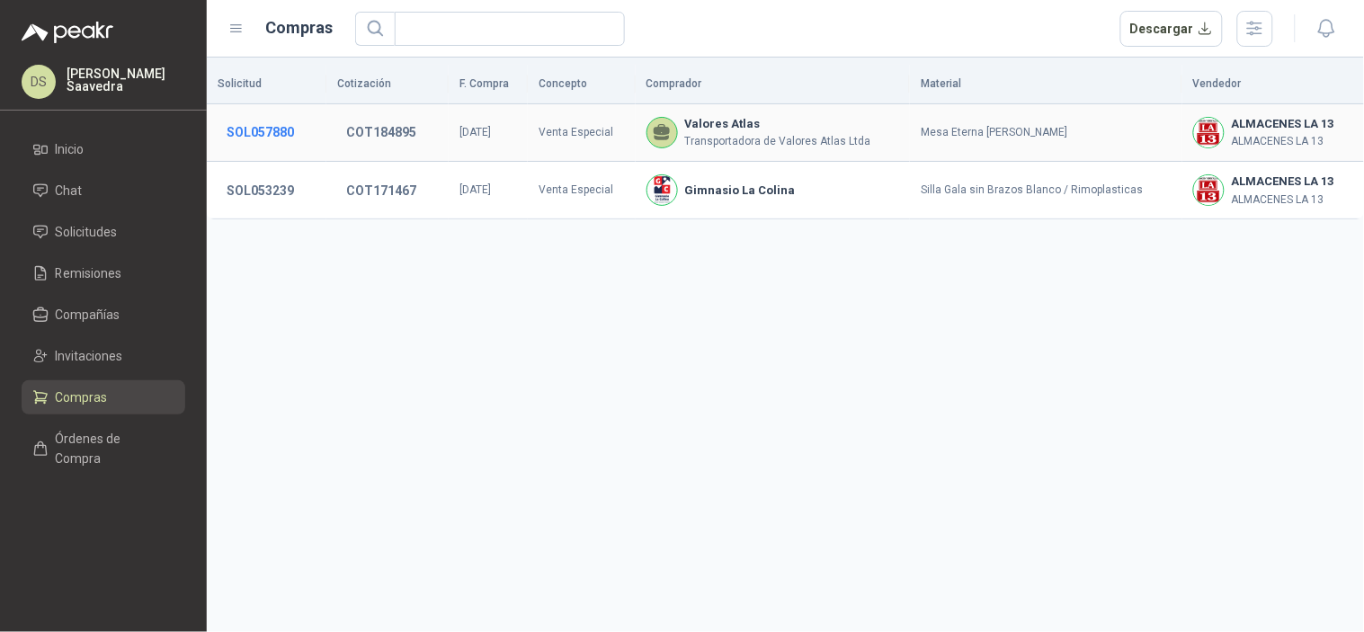
click at [270, 128] on button "SOL057880" at bounding box center [260, 132] width 85 height 32
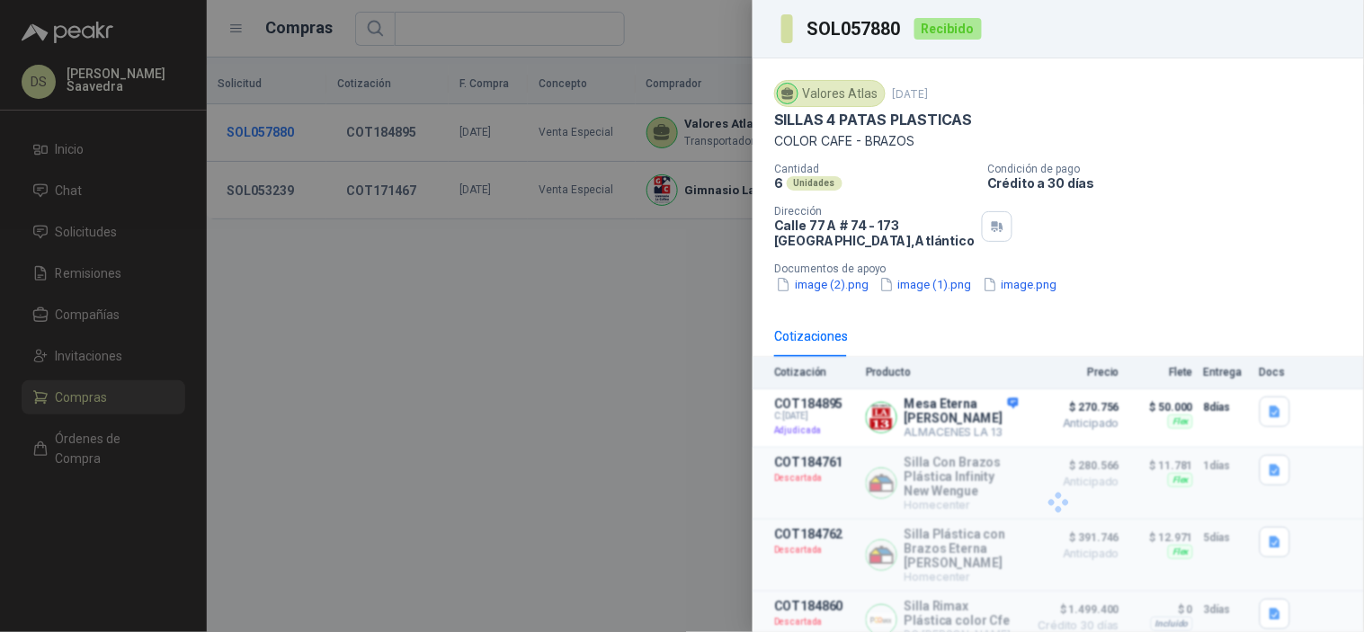
click at [270, 128] on div at bounding box center [682, 316] width 1364 height 632
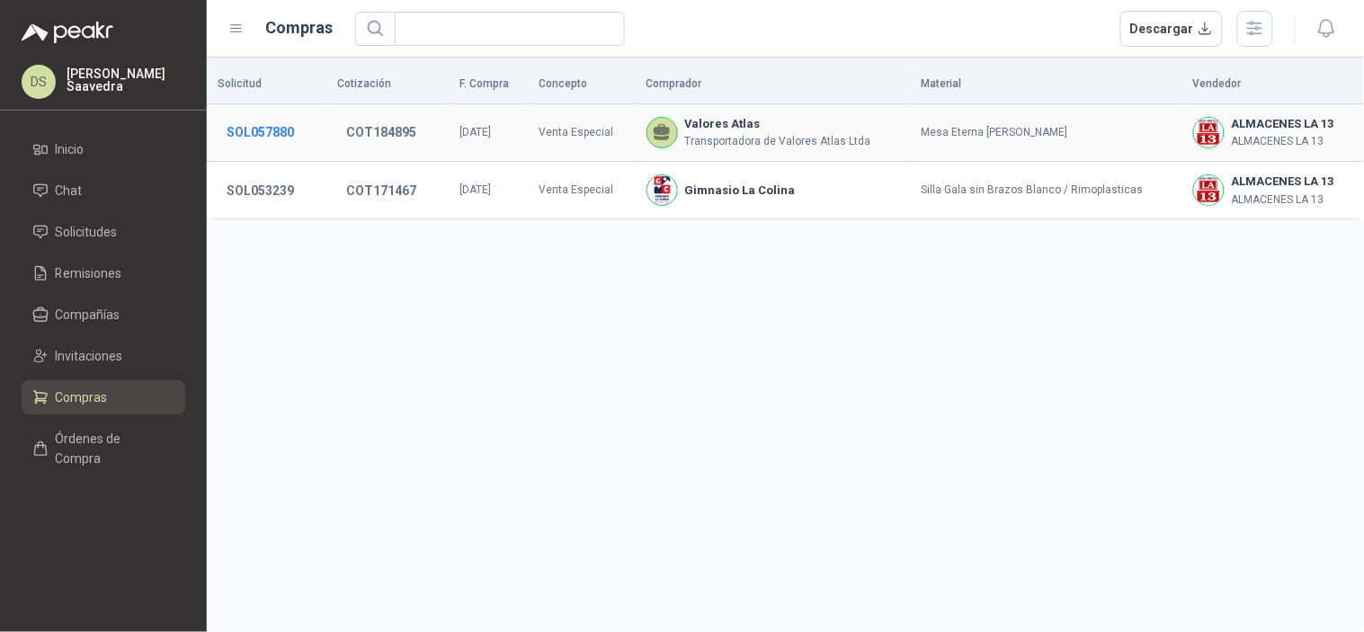
click at [281, 135] on button "SOL057880" at bounding box center [260, 132] width 85 height 32
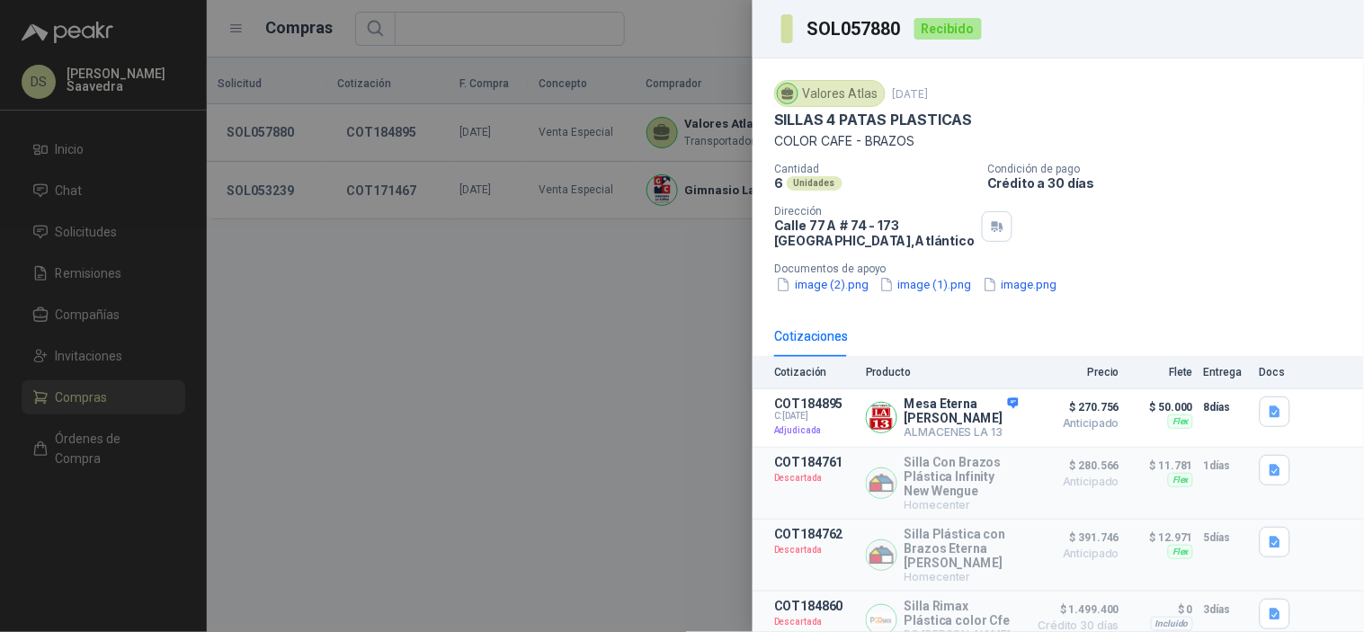
click at [874, 32] on h3 "SOL057880" at bounding box center [855, 29] width 96 height 18
copy h3 "SOL057880"
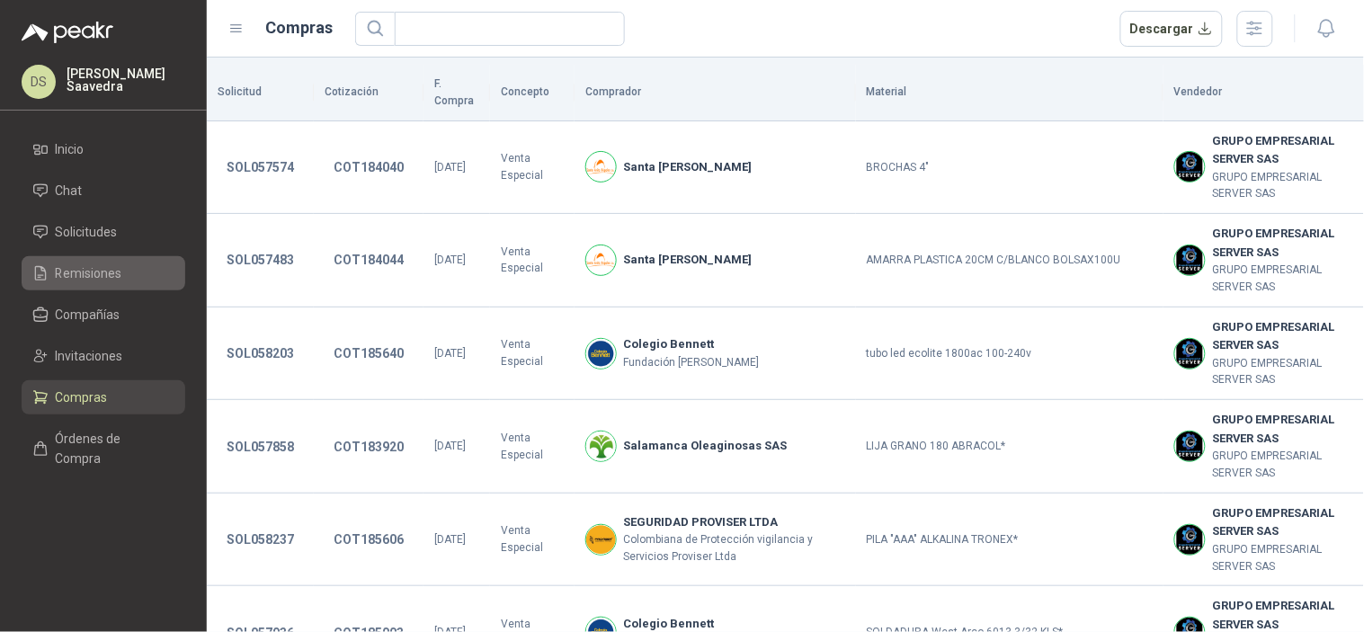
click at [106, 276] on span "Remisiones" at bounding box center [89, 273] width 67 height 20
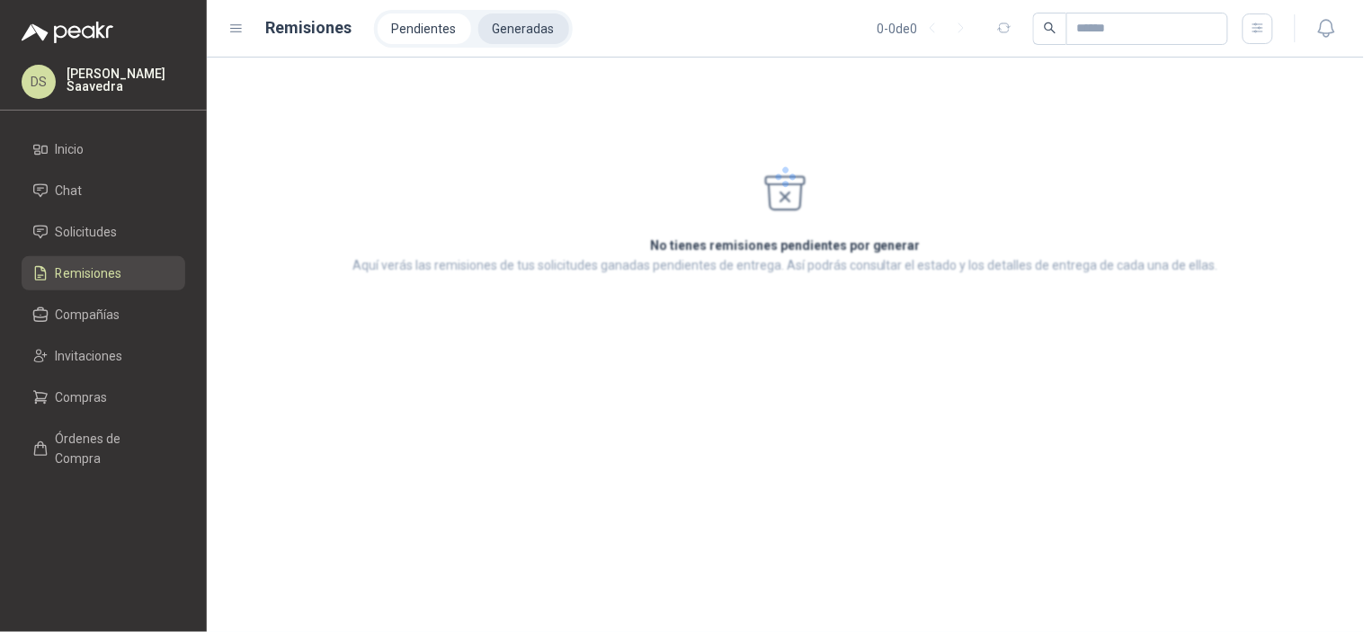
click at [521, 33] on li "Generadas" at bounding box center [523, 28] width 91 height 31
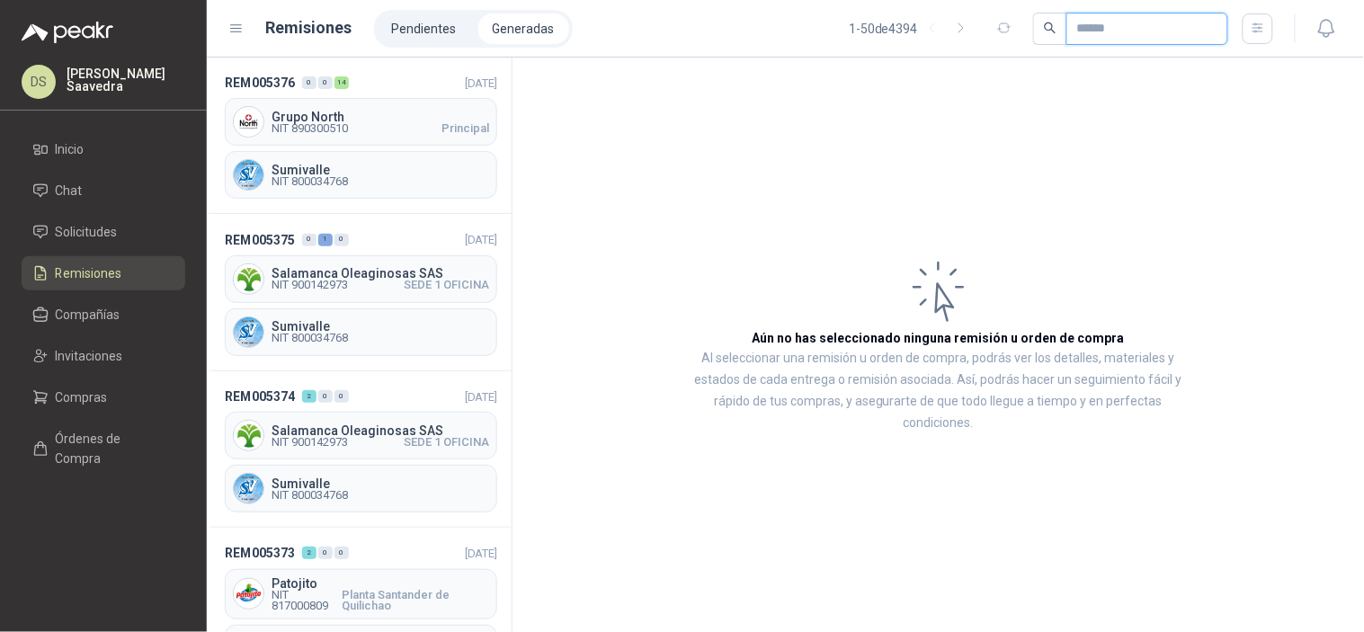
click at [1112, 32] on input "text" at bounding box center [1140, 28] width 126 height 31
paste input "*********"
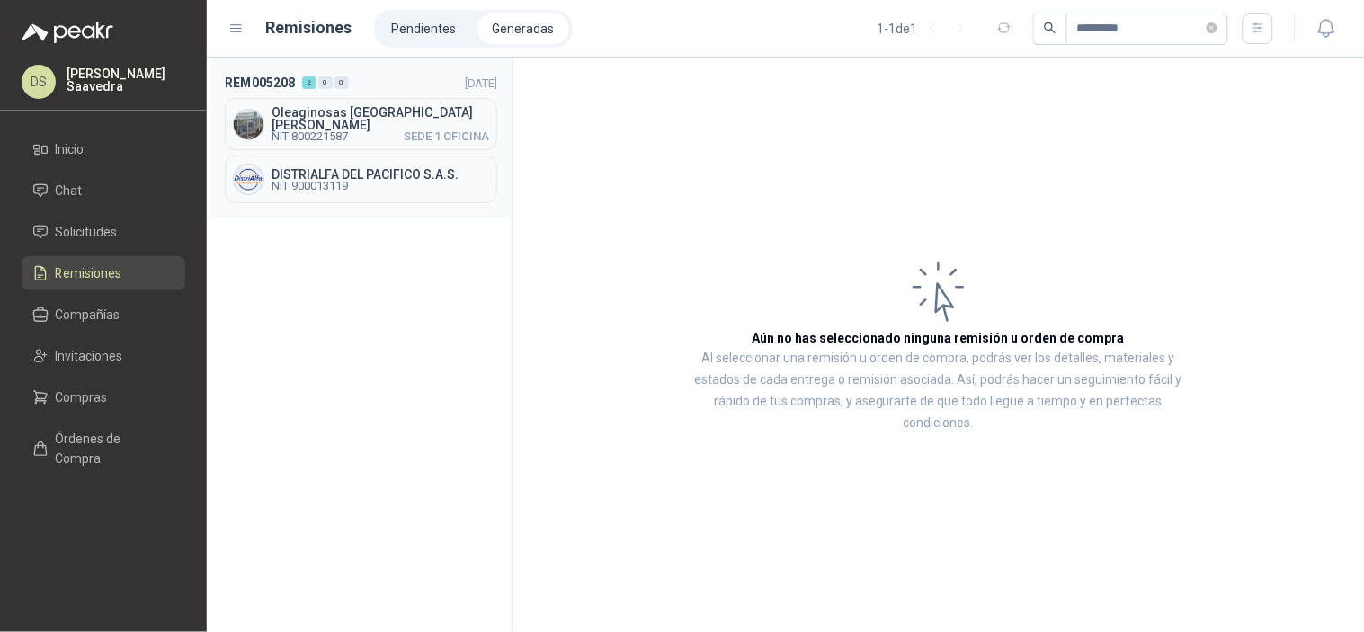
click at [388, 156] on div "DISTRIALFA DEL PACIFICO S.A.S. NIT 900013119" at bounding box center [361, 180] width 272 height 48
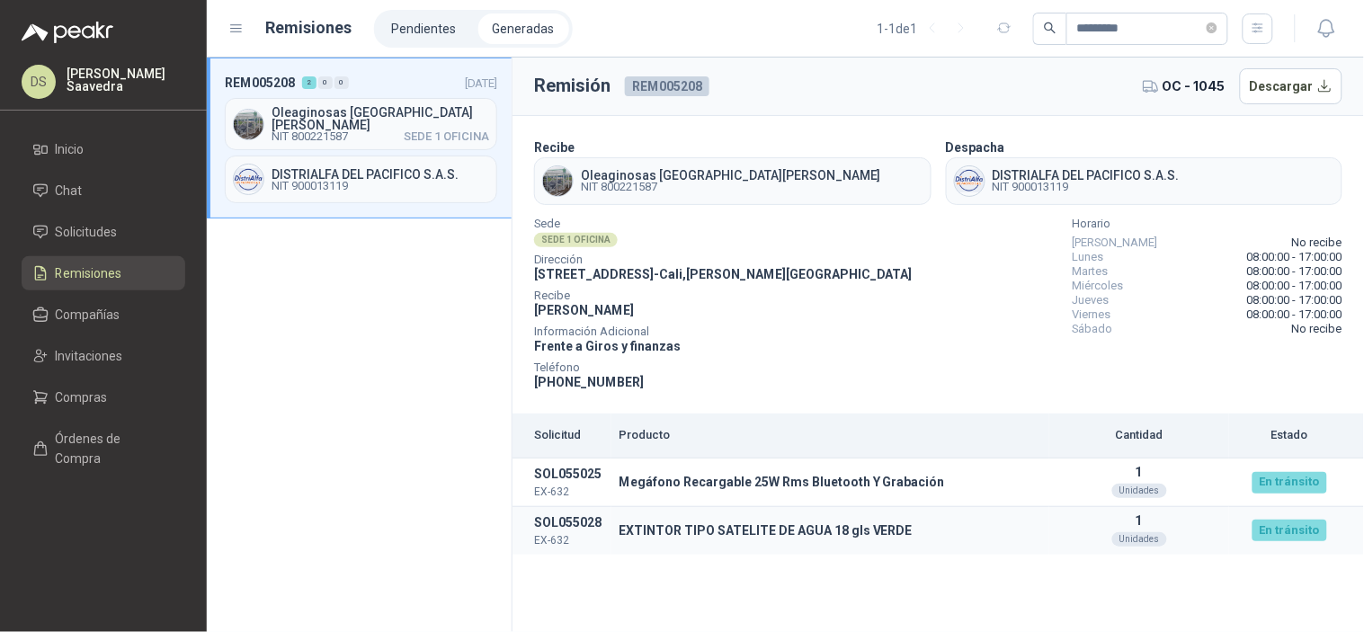
click at [586, 525] on td "SOL055028 EX-632" at bounding box center [561, 530] width 99 height 48
click at [590, 523] on td "SOL055028 EX-632" at bounding box center [561, 530] width 99 height 48
copy td "SOL055028"
click at [1079, 30] on input "*********" at bounding box center [1140, 28] width 126 height 31
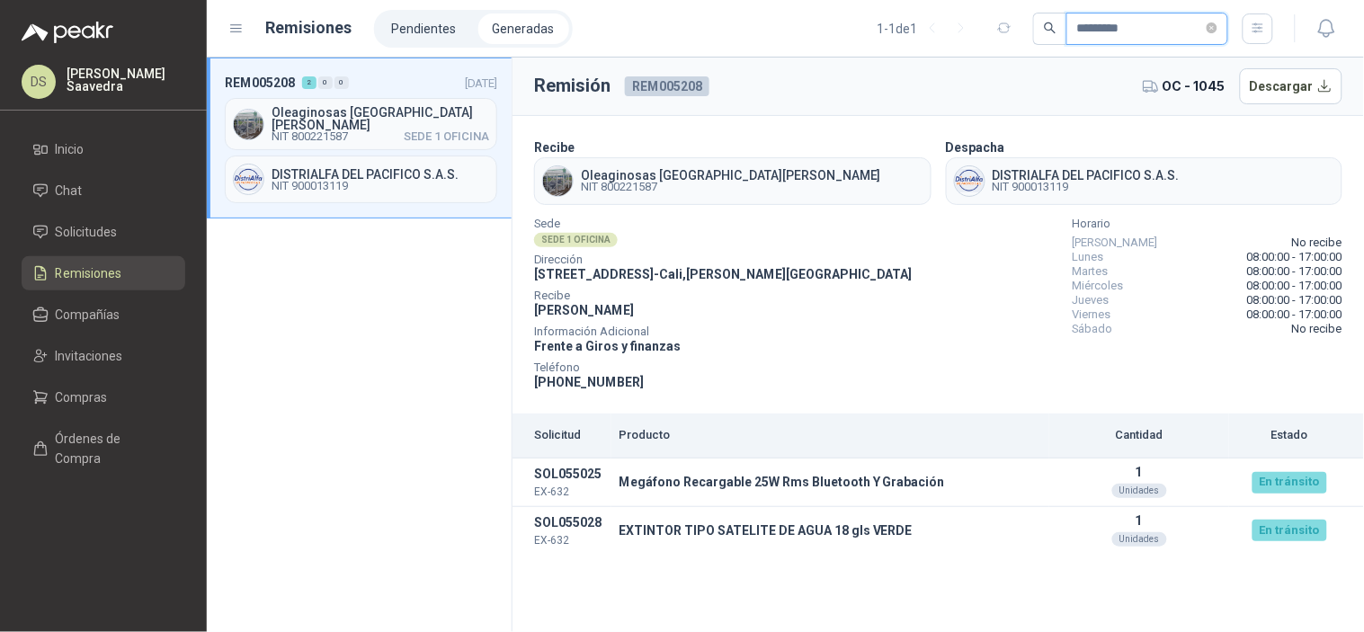
click at [1079, 30] on input "*********" at bounding box center [1140, 28] width 126 height 31
paste input "text"
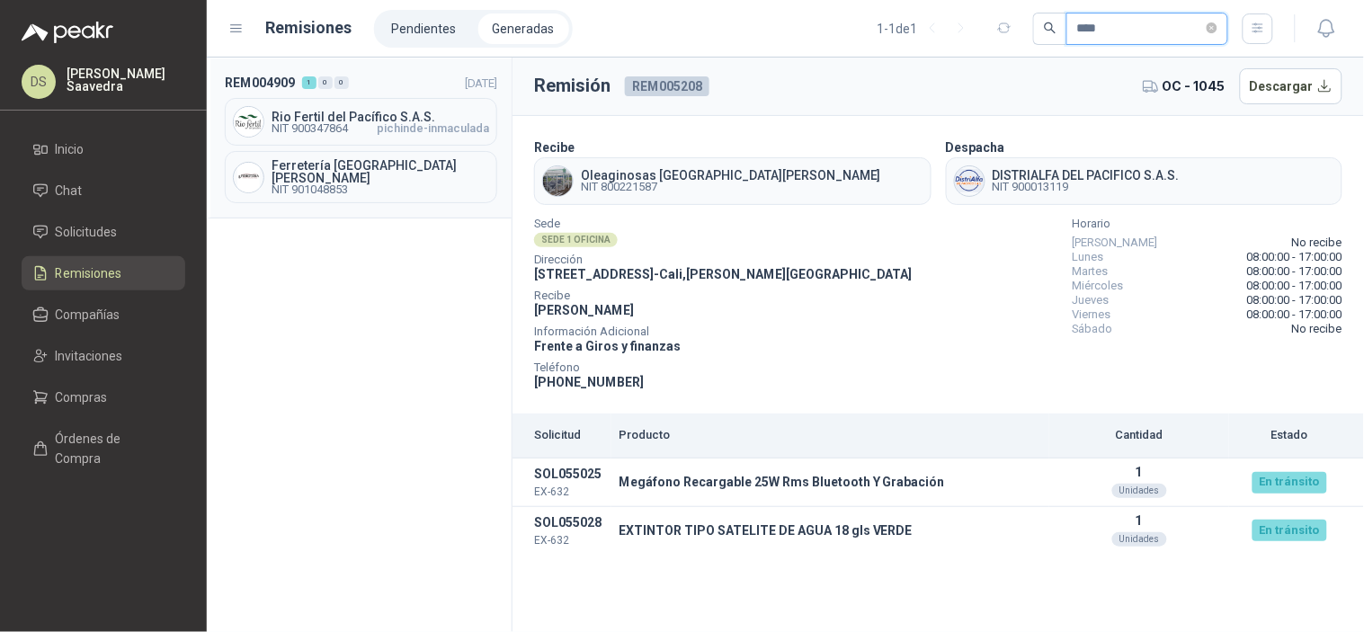
type input "****"
click at [383, 131] on span "pichinde-inmaculada" at bounding box center [433, 128] width 112 height 11
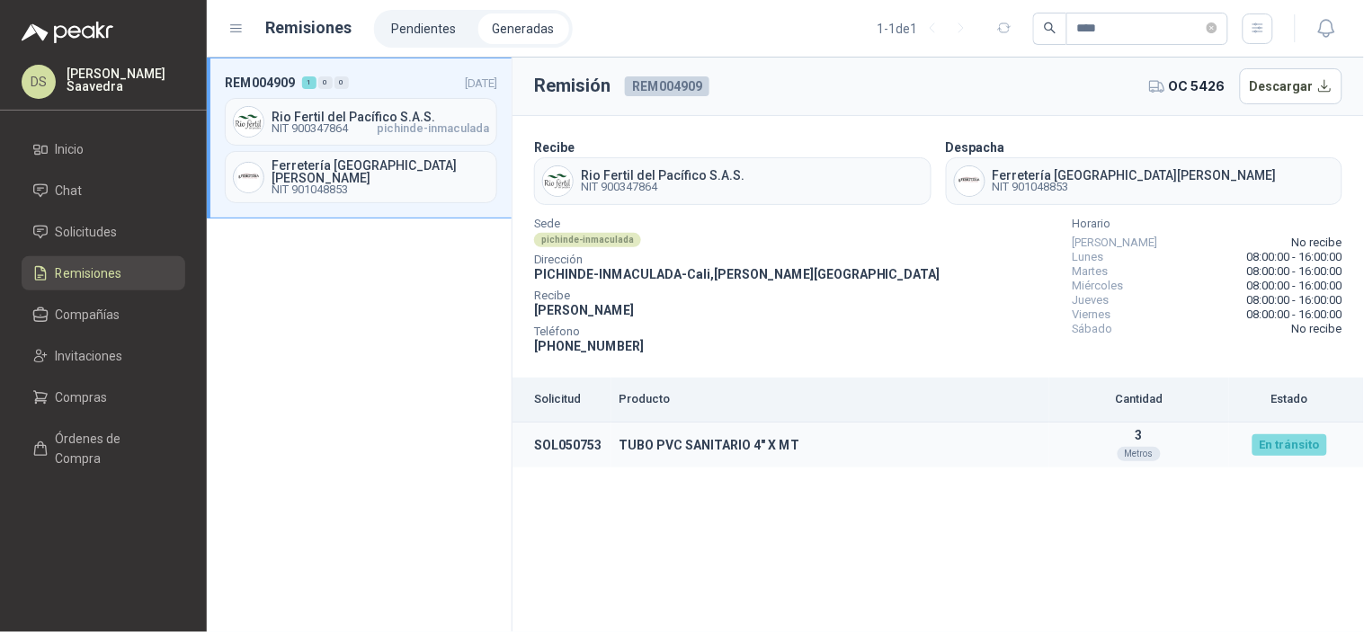
click at [577, 442] on td "SOL050753" at bounding box center [561, 446] width 99 height 46
copy td "SOL050753"
click at [140, 241] on li "Solicitudes" at bounding box center [103, 232] width 142 height 20
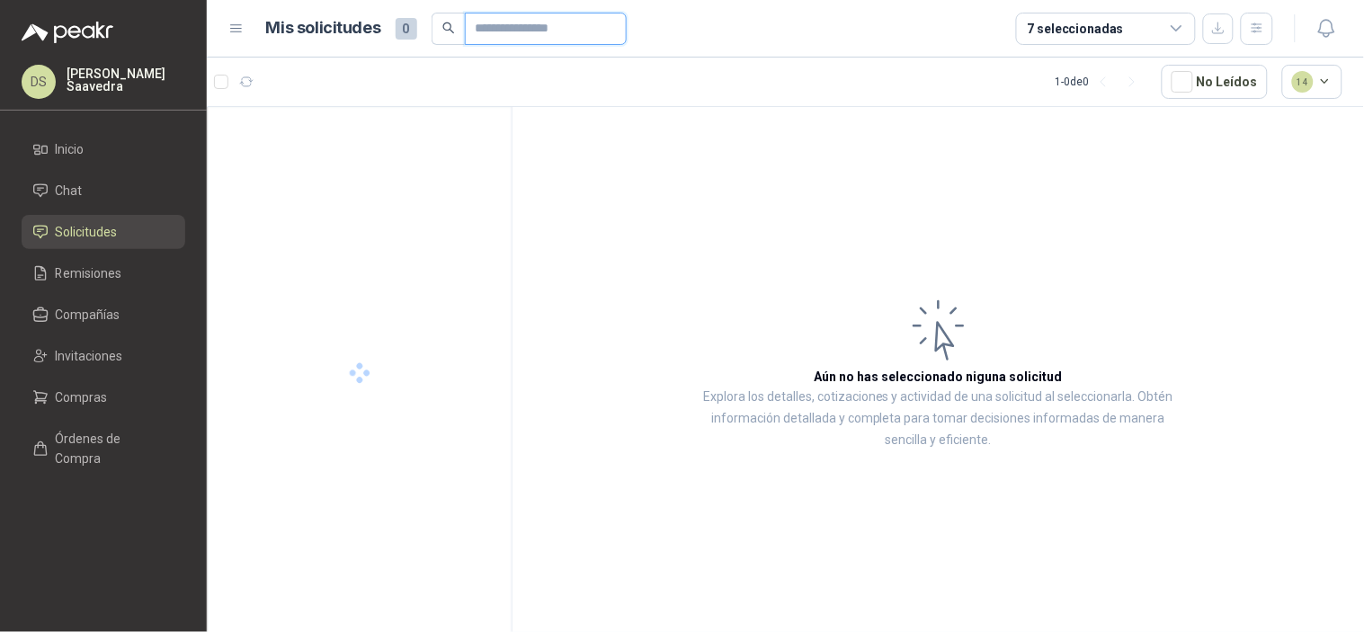
click at [567, 31] on input "text" at bounding box center [539, 28] width 126 height 31
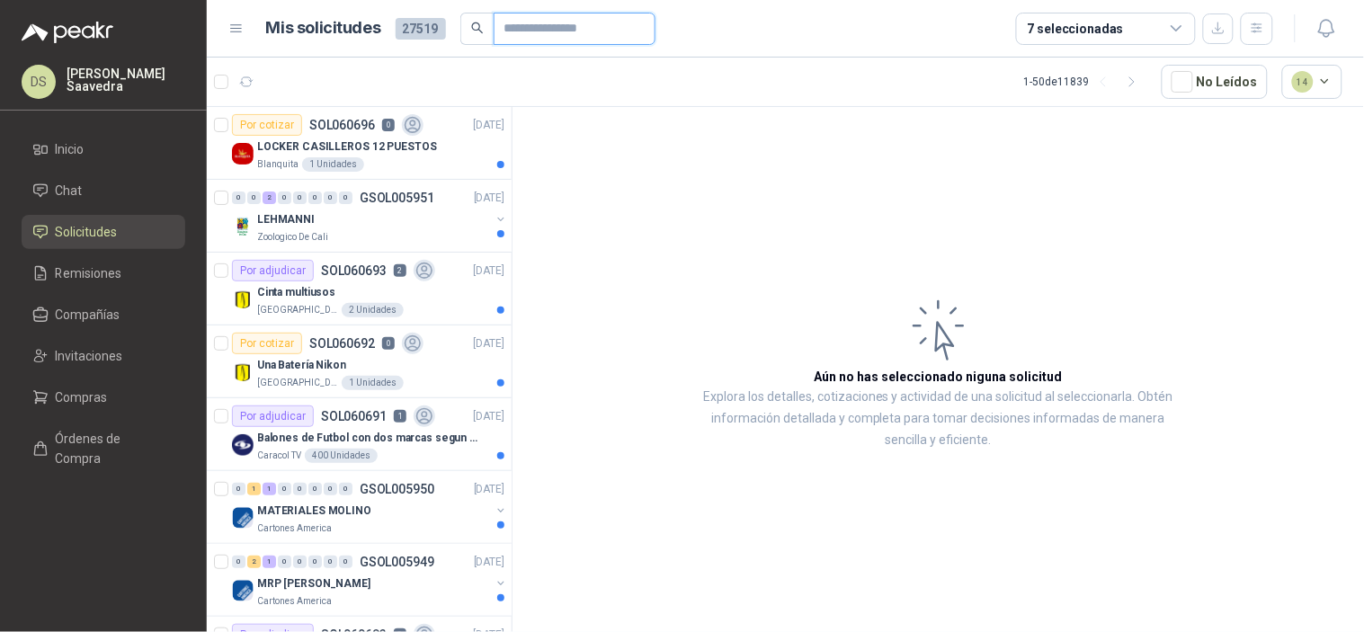
paste input "*********"
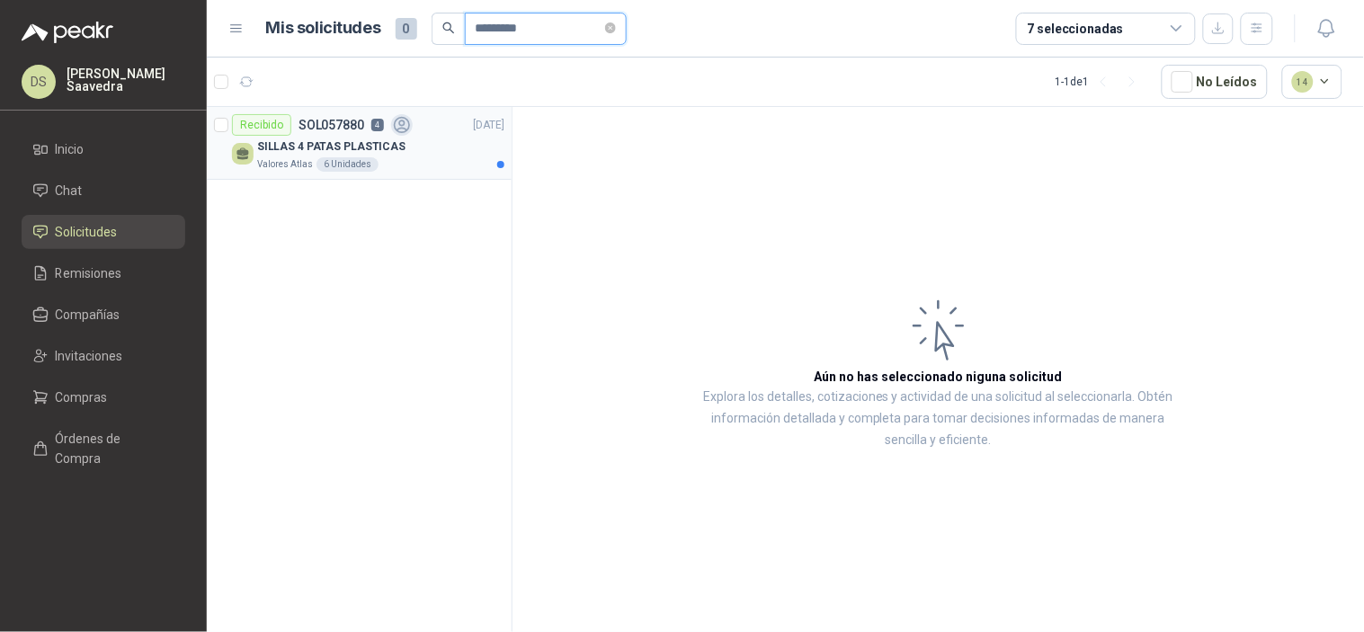
type input "*********"
click at [428, 130] on div "Recibido SOL057880 4 29/09/25" at bounding box center [368, 125] width 272 height 22
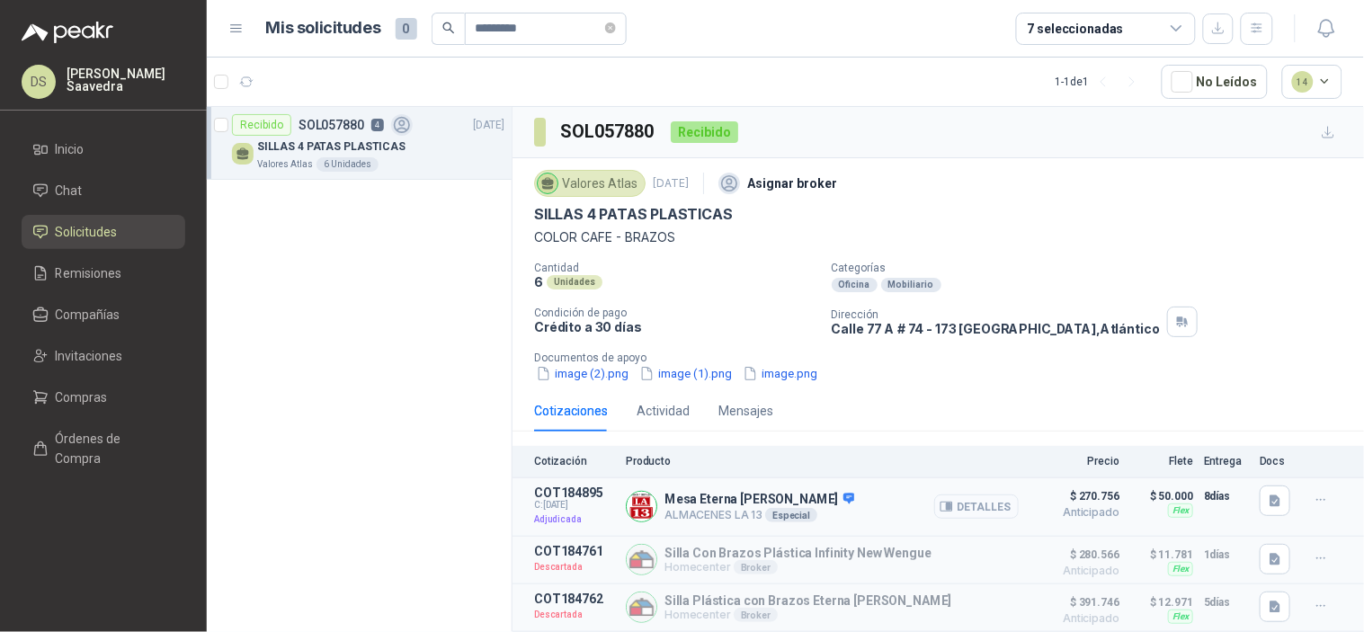
click at [990, 501] on button "Detalles" at bounding box center [976, 506] width 85 height 24
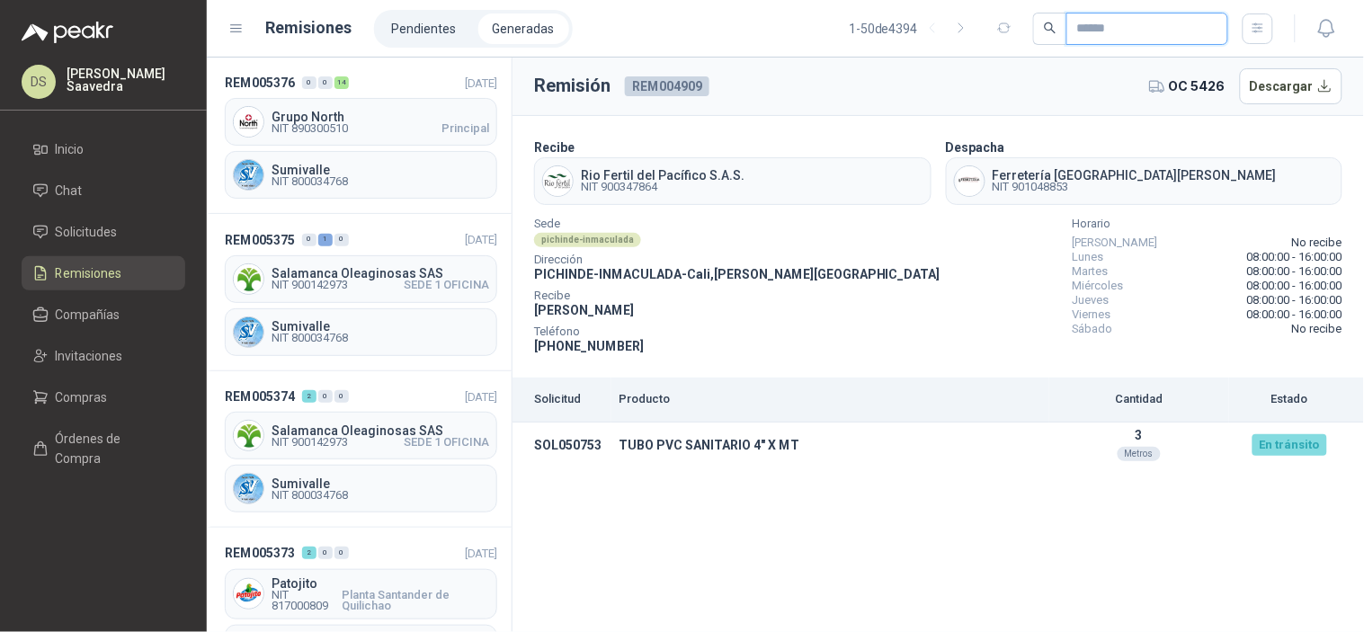
click at [1095, 22] on input "text" at bounding box center [1140, 28] width 126 height 31
paste input "****"
type input "****"
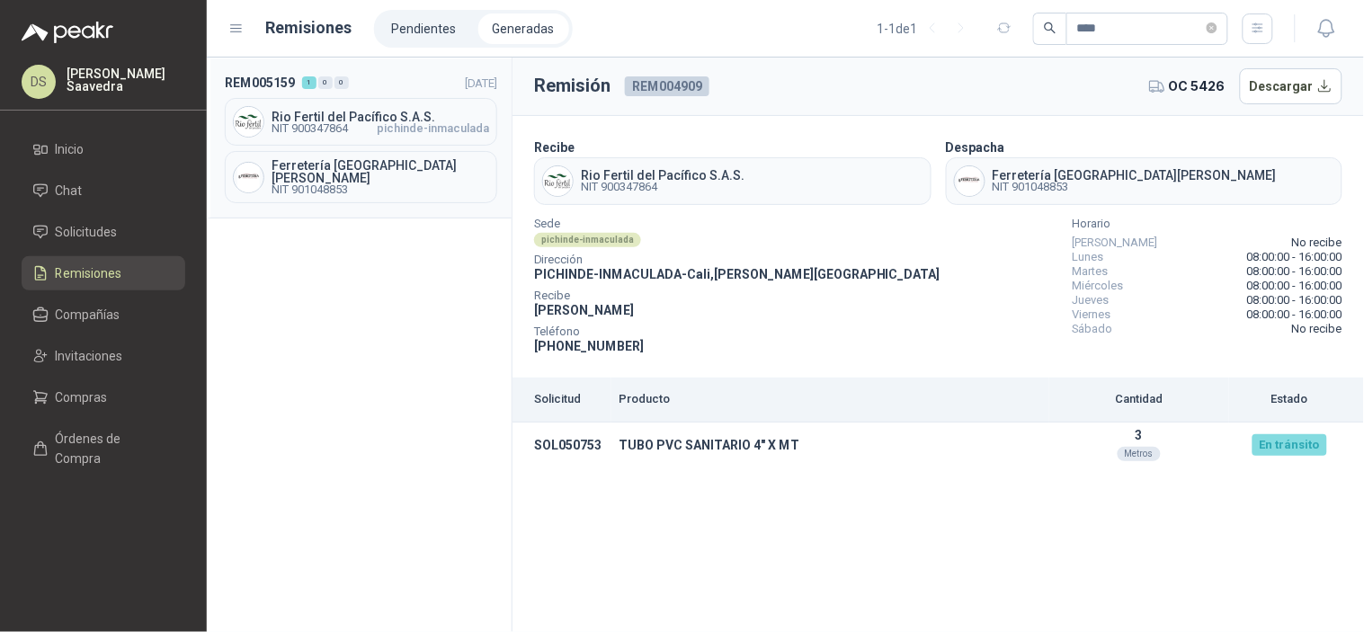
click at [402, 128] on span "pichinde-inmaculada" at bounding box center [433, 128] width 112 height 11
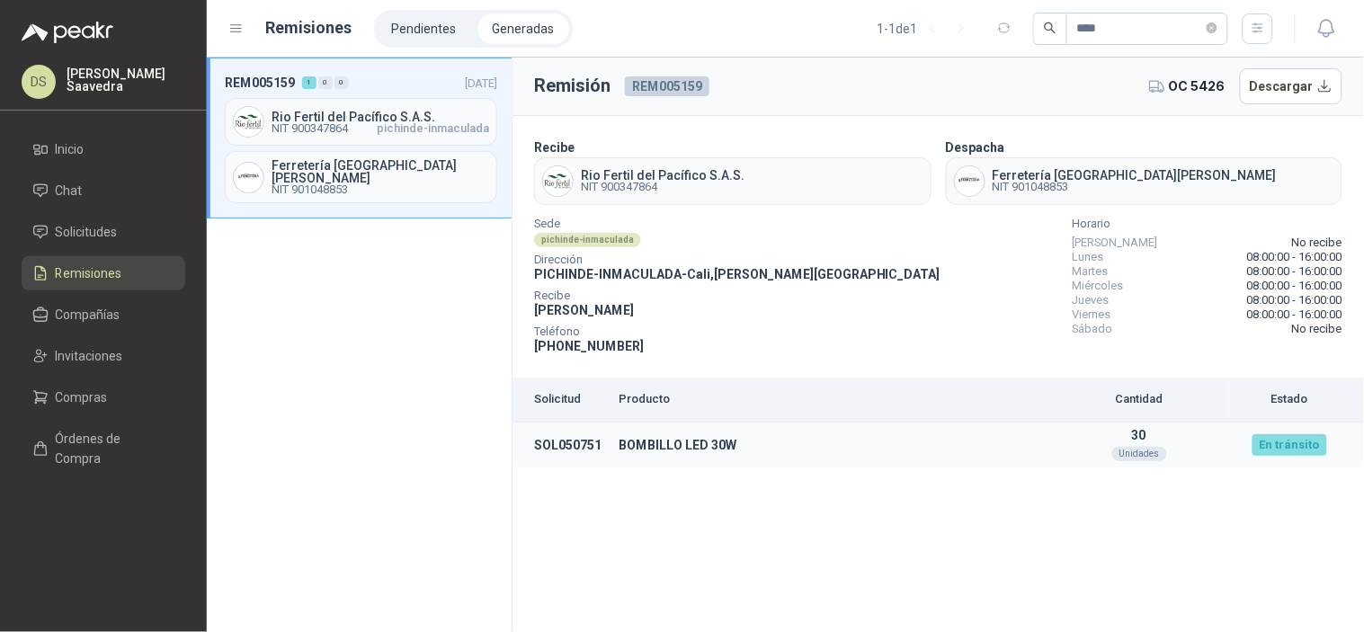
click at [572, 444] on td "SOL050751" at bounding box center [561, 446] width 99 height 46
copy td "SOL050751"
